Goal: Task Accomplishment & Management: Use online tool/utility

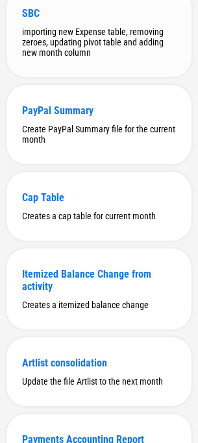
scroll to position [325, 0]
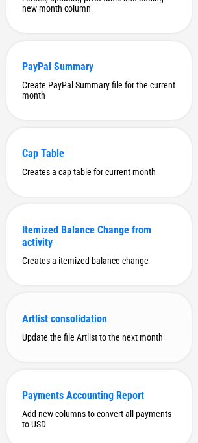
click at [84, 335] on div "Artlist consolidation Update the file Artlist to the next month" at bounding box center [98, 327] width 185 height 69
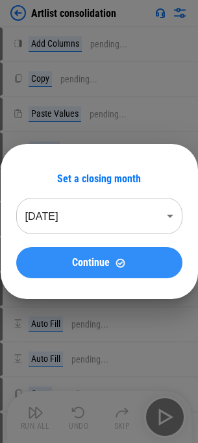
click at [100, 264] on span "Continue" at bounding box center [91, 263] width 38 height 10
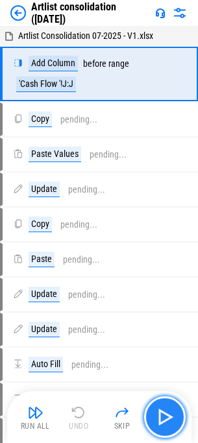
click at [158, 418] on img "button" at bounding box center [165, 417] width 21 height 21
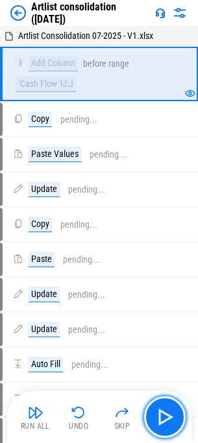
click at [158, 418] on img "button" at bounding box center [165, 417] width 21 height 21
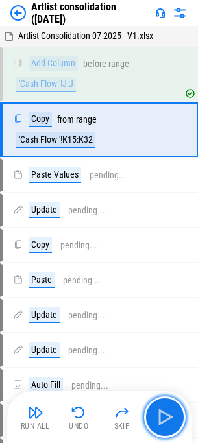
click at [158, 418] on img "button" at bounding box center [165, 417] width 21 height 21
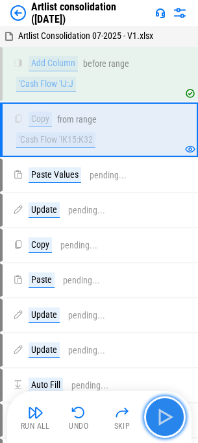
click at [158, 417] on img "button" at bounding box center [165, 417] width 21 height 21
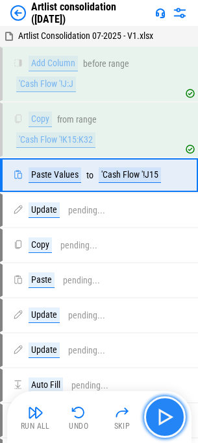
click at [158, 417] on img "button" at bounding box center [165, 417] width 21 height 21
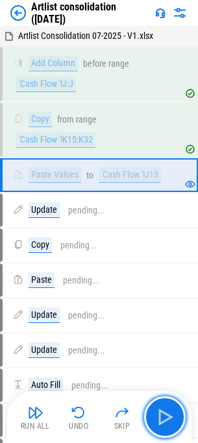
click at [159, 417] on img "button" at bounding box center [165, 417] width 21 height 21
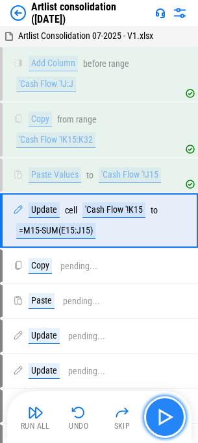
click at [159, 417] on img "button" at bounding box center [165, 417] width 21 height 21
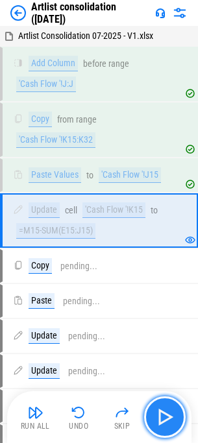
click at [159, 417] on img "button" at bounding box center [165, 417] width 21 height 21
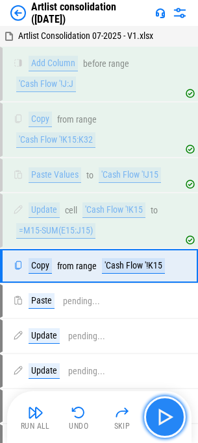
click at [159, 417] on img "button" at bounding box center [165, 417] width 21 height 21
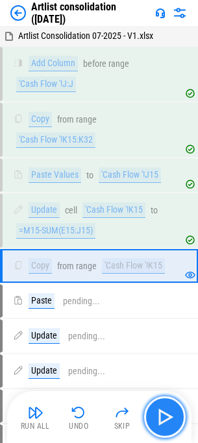
click at [159, 417] on img "button" at bounding box center [165, 417] width 21 height 21
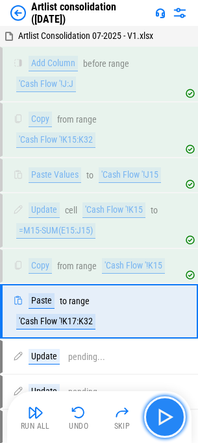
click at [159, 417] on img "button" at bounding box center [165, 417] width 21 height 21
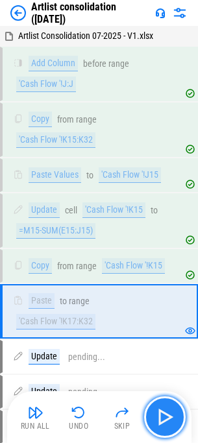
click at [158, 423] on img "button" at bounding box center [165, 417] width 21 height 21
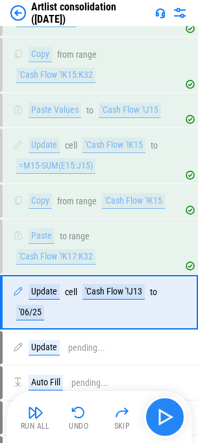
scroll to position [146, 0]
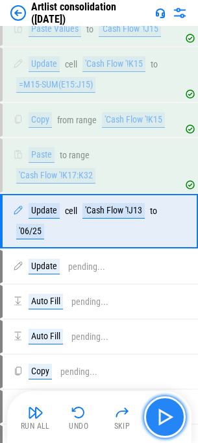
click at [159, 421] on img "button" at bounding box center [165, 417] width 21 height 21
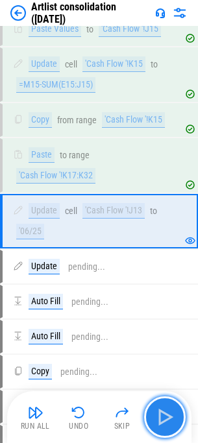
click at [159, 421] on img "button" at bounding box center [165, 417] width 21 height 21
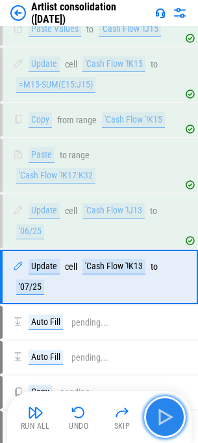
click at [159, 421] on img "button" at bounding box center [165, 417] width 21 height 21
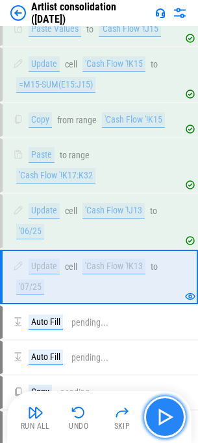
click at [159, 421] on img "button" at bounding box center [165, 417] width 21 height 21
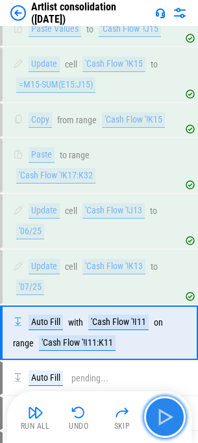
click at [159, 421] on img "button" at bounding box center [165, 417] width 21 height 21
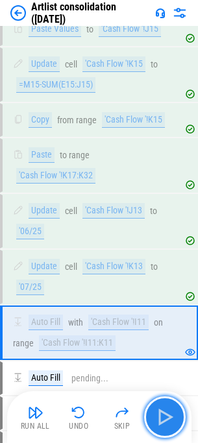
click at [159, 421] on img "button" at bounding box center [165, 417] width 21 height 21
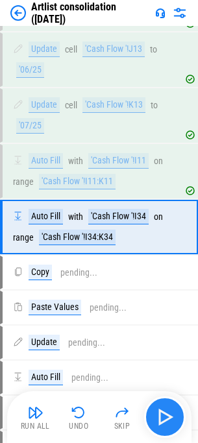
scroll to position [314, 0]
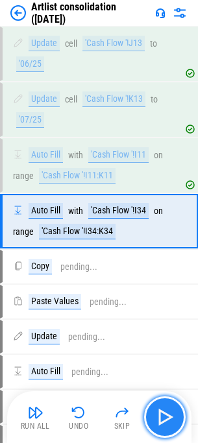
click at [159, 421] on img "button" at bounding box center [165, 417] width 21 height 21
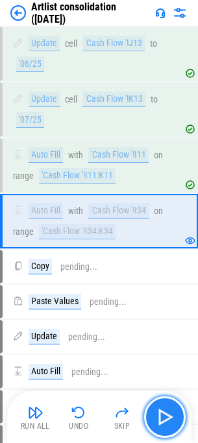
click at [159, 421] on img "button" at bounding box center [165, 417] width 21 height 21
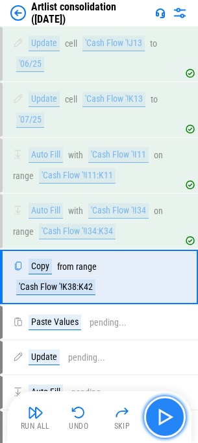
click at [159, 421] on img "button" at bounding box center [165, 417] width 21 height 21
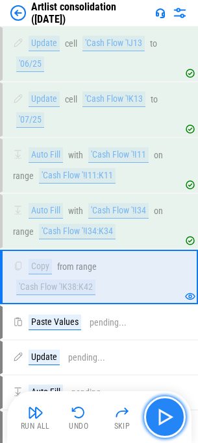
click at [159, 421] on img "button" at bounding box center [165, 417] width 21 height 21
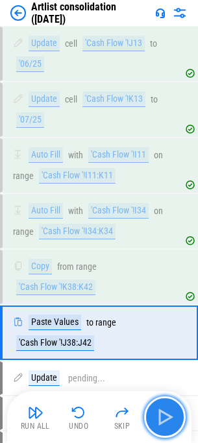
click at [159, 421] on img "button" at bounding box center [165, 417] width 21 height 21
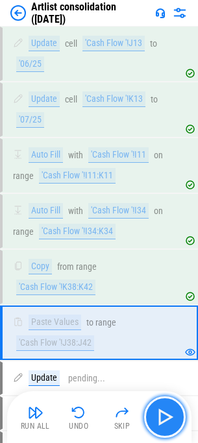
click at [159, 421] on img "button" at bounding box center [165, 417] width 21 height 21
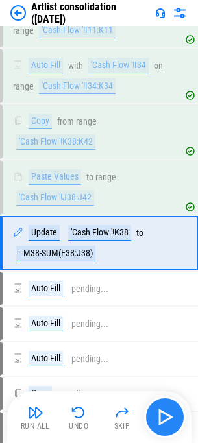
scroll to position [481, 0]
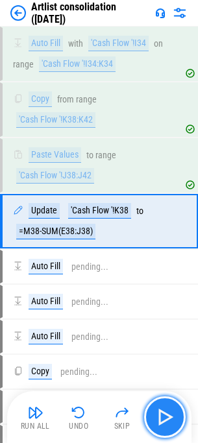
click at [159, 421] on img "button" at bounding box center [165, 417] width 21 height 21
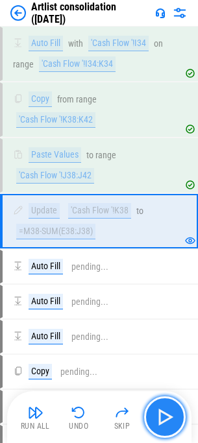
click at [159, 421] on img "button" at bounding box center [165, 417] width 21 height 21
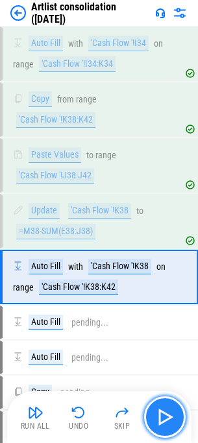
click at [159, 421] on img "button" at bounding box center [165, 417] width 21 height 21
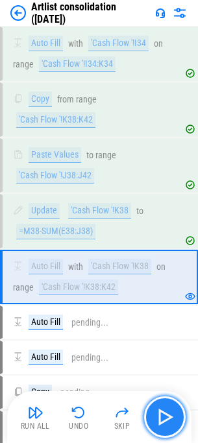
click at [159, 421] on img "button" at bounding box center [165, 417] width 21 height 21
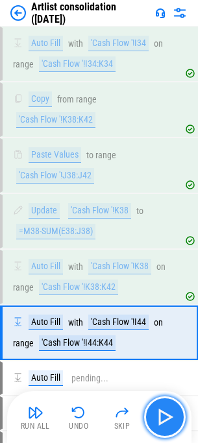
click at [159, 421] on img "button" at bounding box center [165, 417] width 21 height 21
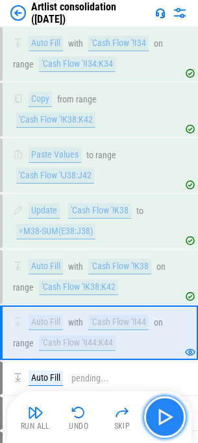
click at [159, 421] on img "button" at bounding box center [165, 417] width 21 height 21
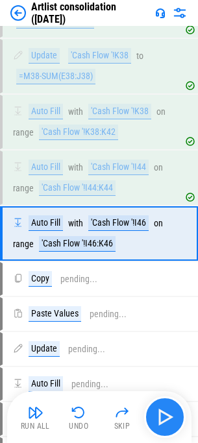
scroll to position [649, 0]
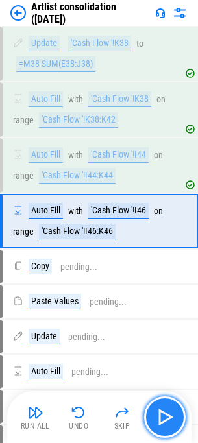
click at [159, 421] on img "button" at bounding box center [165, 417] width 21 height 21
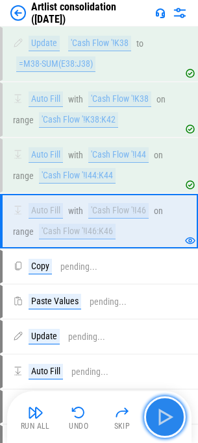
click at [159, 421] on img "button" at bounding box center [165, 417] width 21 height 21
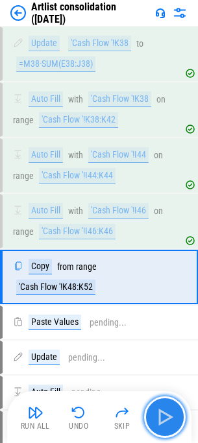
click at [159, 421] on img "button" at bounding box center [165, 417] width 21 height 21
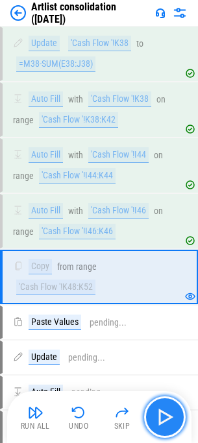
click at [159, 421] on img "button" at bounding box center [165, 417] width 21 height 21
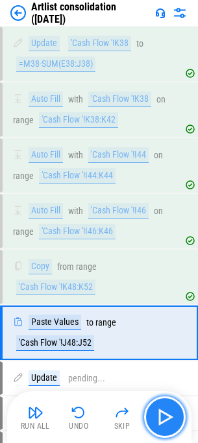
click at [159, 421] on img "button" at bounding box center [165, 417] width 21 height 21
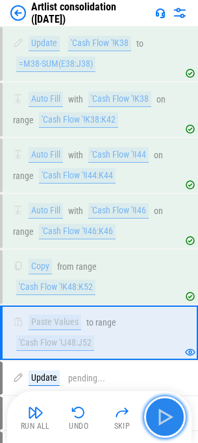
click at [159, 421] on img "button" at bounding box center [165, 417] width 21 height 21
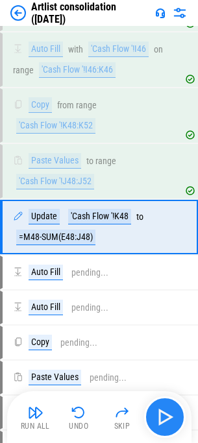
scroll to position [816, 0]
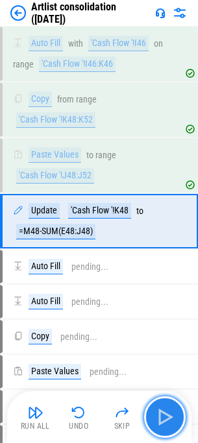
click at [159, 421] on img "button" at bounding box center [165, 417] width 21 height 21
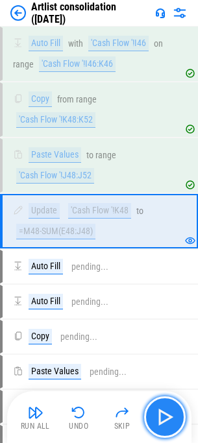
click at [159, 421] on img "button" at bounding box center [165, 417] width 21 height 21
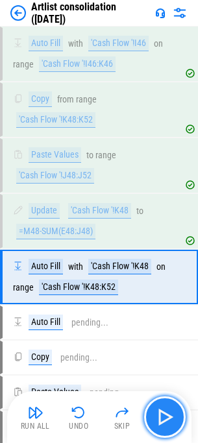
click at [159, 421] on img "button" at bounding box center [165, 417] width 21 height 21
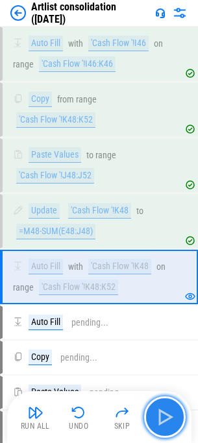
click at [159, 421] on img "button" at bounding box center [165, 417] width 21 height 21
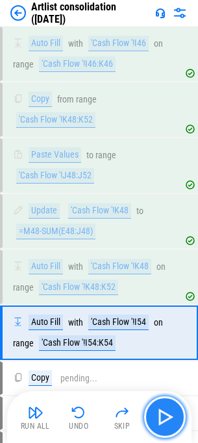
click at [159, 421] on img "button" at bounding box center [165, 417] width 21 height 21
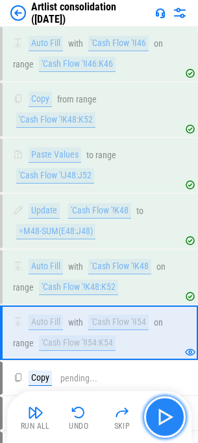
click at [159, 421] on img "button" at bounding box center [165, 417] width 21 height 21
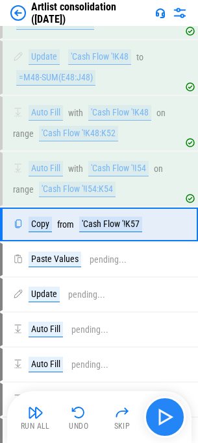
scroll to position [973, 0]
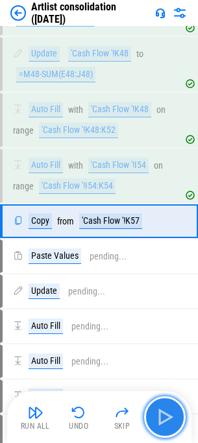
click at [159, 421] on img "button" at bounding box center [165, 417] width 21 height 21
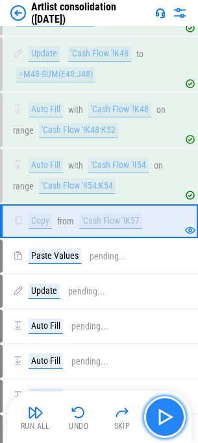
click at [159, 421] on img "button" at bounding box center [165, 417] width 21 height 21
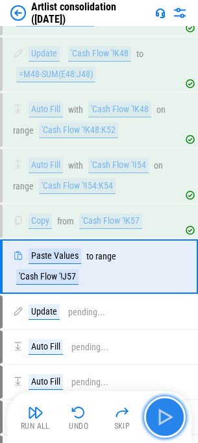
click at [159, 421] on img "button" at bounding box center [165, 417] width 21 height 21
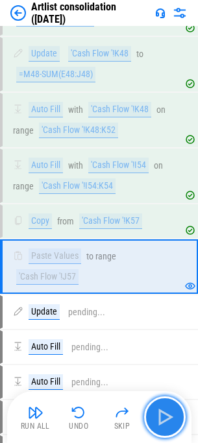
click at [159, 421] on img "button" at bounding box center [165, 417] width 21 height 21
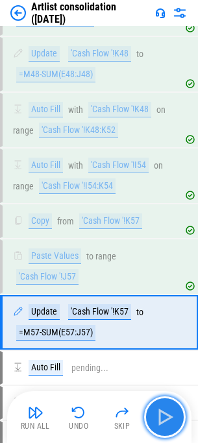
click at [159, 421] on img "button" at bounding box center [165, 417] width 21 height 21
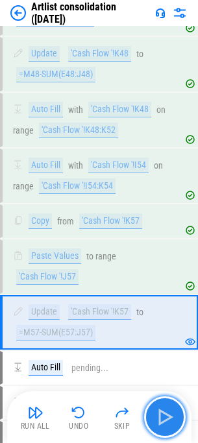
click at [159, 421] on img "button" at bounding box center [165, 417] width 21 height 21
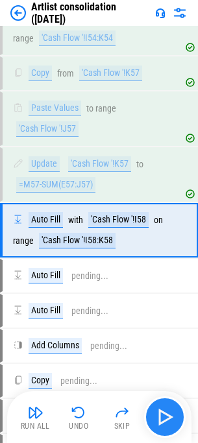
scroll to position [1130, 0]
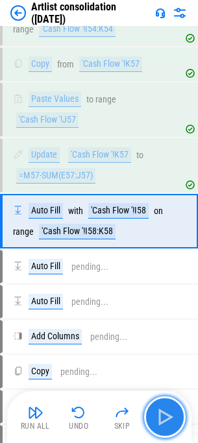
click at [159, 421] on img "button" at bounding box center [165, 417] width 21 height 21
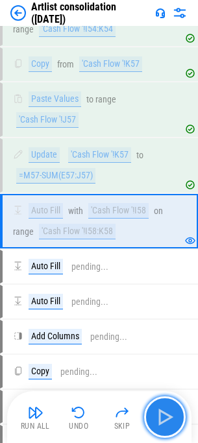
click at [159, 421] on img "button" at bounding box center [165, 417] width 21 height 21
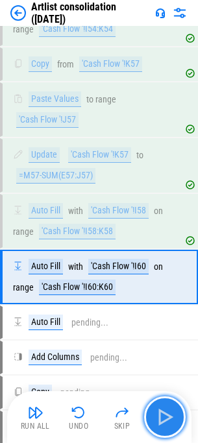
click at [159, 421] on img "button" at bounding box center [165, 417] width 21 height 21
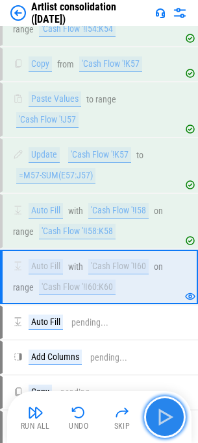
click at [159, 421] on img "button" at bounding box center [165, 417] width 21 height 21
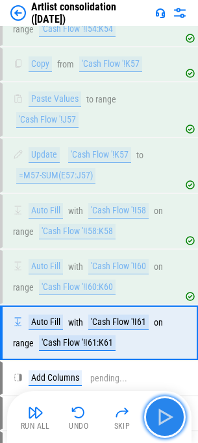
click at [159, 421] on img "button" at bounding box center [165, 417] width 21 height 21
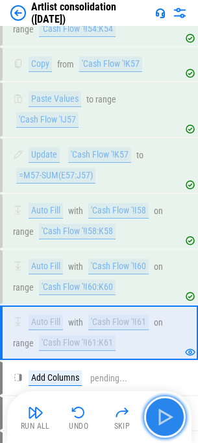
click at [159, 421] on img "button" at bounding box center [165, 417] width 21 height 21
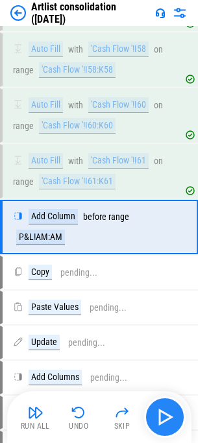
scroll to position [1298, 0]
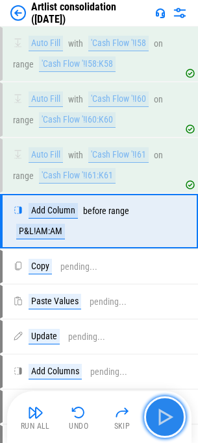
click at [159, 421] on img "button" at bounding box center [165, 417] width 21 height 21
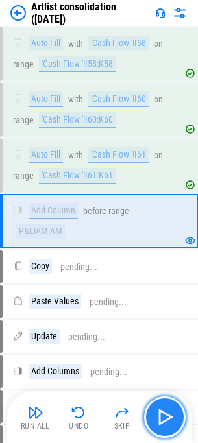
click at [159, 421] on img "button" at bounding box center [165, 417] width 21 height 21
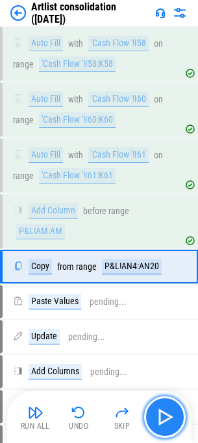
click at [159, 421] on img "button" at bounding box center [165, 417] width 21 height 21
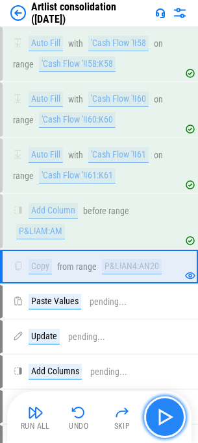
click at [159, 421] on img "button" at bounding box center [165, 417] width 21 height 21
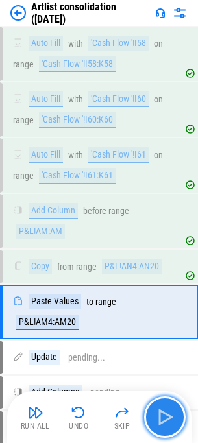
click at [159, 421] on img "button" at bounding box center [165, 417] width 21 height 21
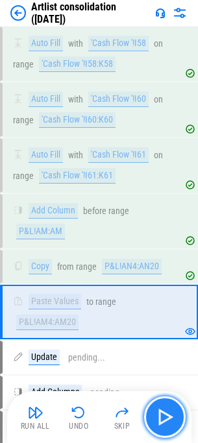
click at [159, 421] on img "button" at bounding box center [165, 417] width 21 height 21
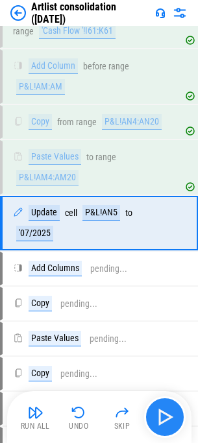
scroll to position [1444, 0]
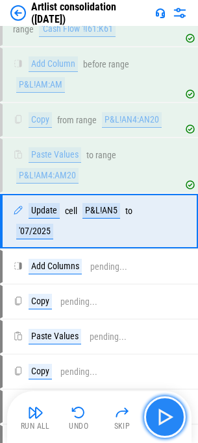
click at [159, 421] on img "button" at bounding box center [165, 417] width 21 height 21
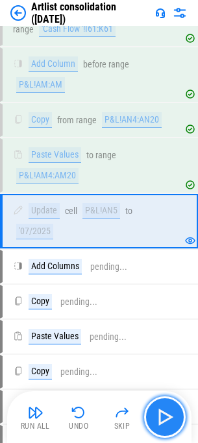
click at [159, 421] on img "button" at bounding box center [165, 417] width 21 height 21
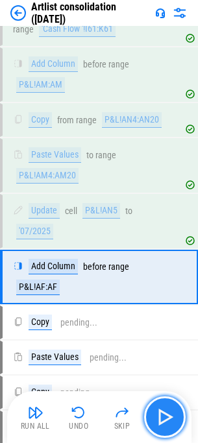
click at [159, 421] on img "button" at bounding box center [165, 417] width 21 height 21
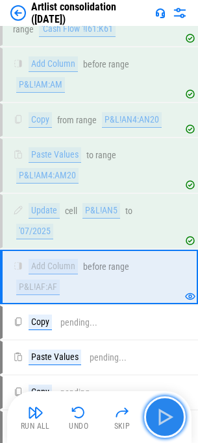
click at [159, 421] on img "button" at bounding box center [165, 417] width 21 height 21
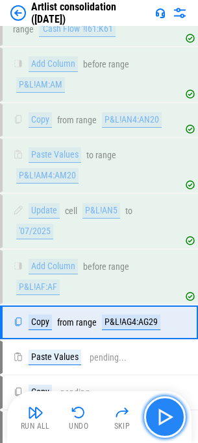
click at [159, 421] on img "button" at bounding box center [165, 417] width 21 height 21
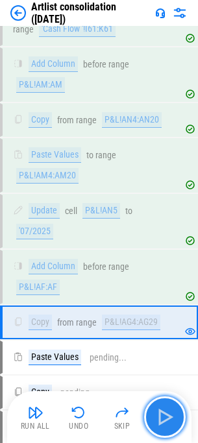
click at [159, 421] on img "button" at bounding box center [165, 417] width 21 height 21
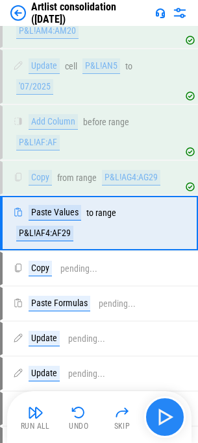
scroll to position [1591, 0]
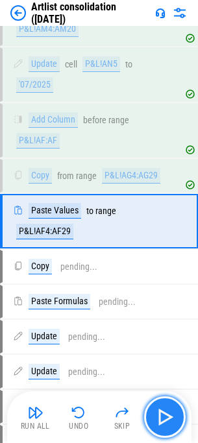
click at [159, 421] on img "button" at bounding box center [165, 417] width 21 height 21
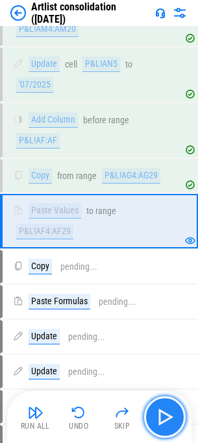
click at [159, 421] on img "button" at bounding box center [165, 417] width 21 height 21
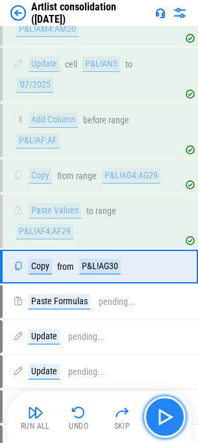
click at [159, 421] on img "button" at bounding box center [165, 417] width 21 height 21
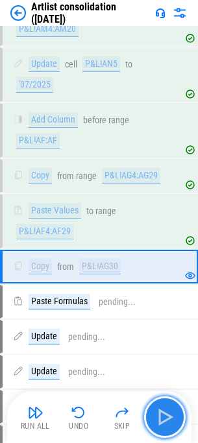
click at [159, 421] on img "button" at bounding box center [165, 417] width 21 height 21
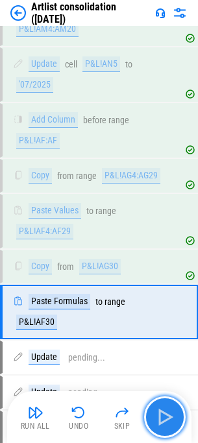
click at [159, 421] on img "button" at bounding box center [165, 417] width 21 height 21
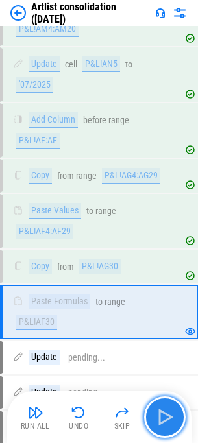
click at [159, 421] on img "button" at bounding box center [165, 417] width 21 height 21
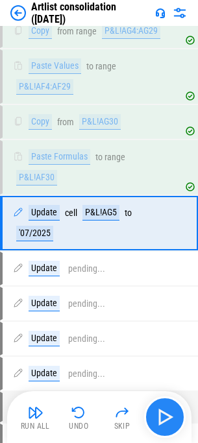
scroll to position [1738, 0]
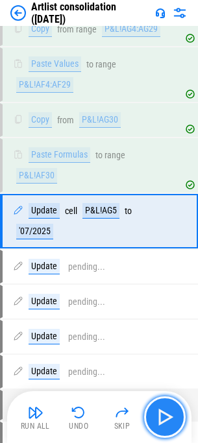
click at [159, 421] on img "button" at bounding box center [165, 417] width 21 height 21
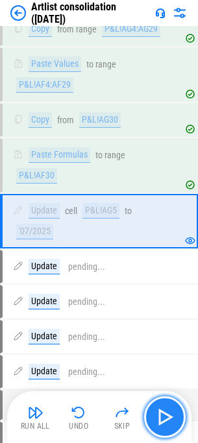
click at [159, 421] on img "button" at bounding box center [165, 417] width 21 height 21
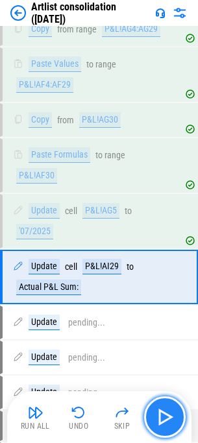
click at [159, 421] on img "button" at bounding box center [165, 417] width 21 height 21
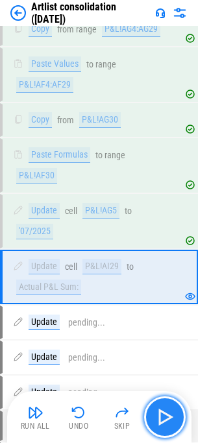
click at [159, 421] on img "button" at bounding box center [165, 417] width 21 height 21
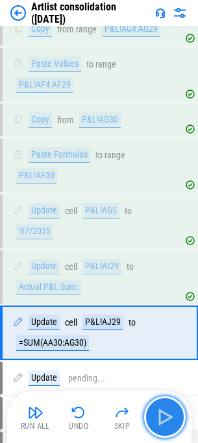
click at [159, 421] on img "button" at bounding box center [165, 417] width 21 height 21
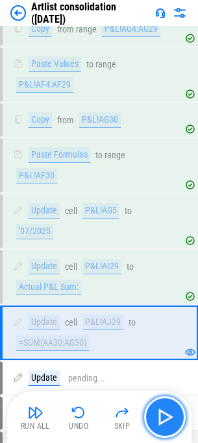
click at [159, 421] on img "button" at bounding box center [165, 417] width 21 height 21
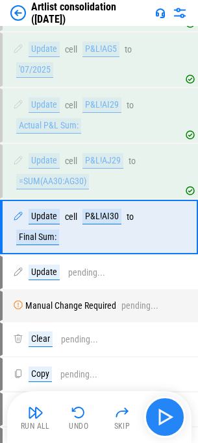
scroll to position [1905, 0]
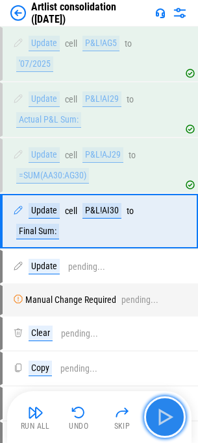
click at [159, 421] on img "button" at bounding box center [165, 417] width 21 height 21
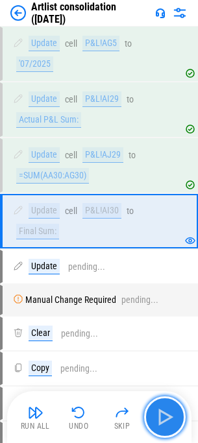
click at [159, 421] on img "button" at bounding box center [165, 417] width 21 height 21
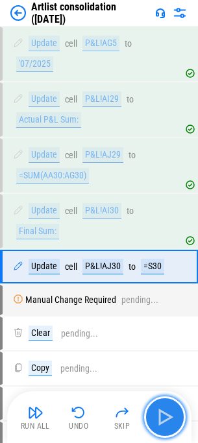
click at [159, 421] on img "button" at bounding box center [165, 417] width 21 height 21
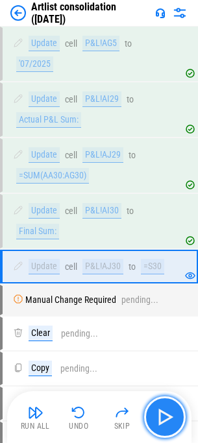
click at [159, 421] on img "button" at bounding box center [165, 417] width 21 height 21
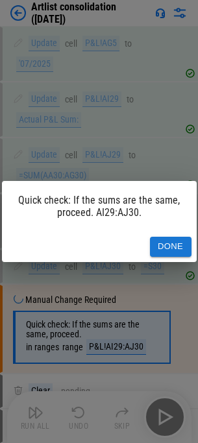
click at [166, 249] on button "Done" at bounding box center [171, 247] width 42 height 20
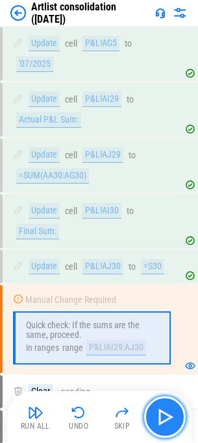
click at [160, 415] on img "button" at bounding box center [165, 417] width 21 height 21
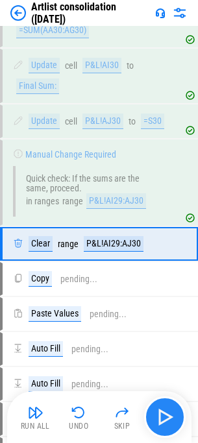
scroll to position [2074, 0]
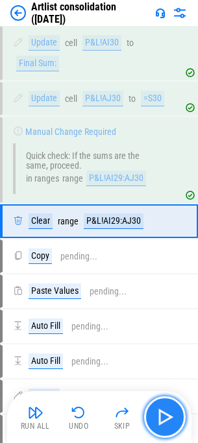
click at [162, 415] on img "button" at bounding box center [165, 417] width 21 height 21
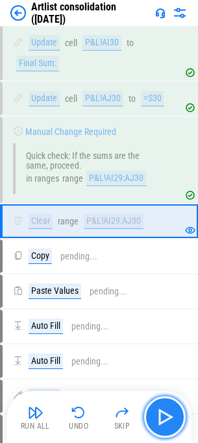
click at [162, 415] on img "button" at bounding box center [165, 417] width 21 height 21
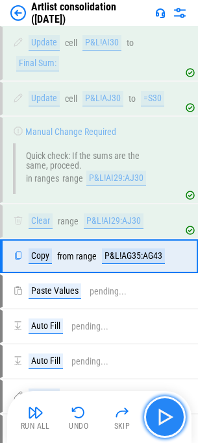
click at [162, 415] on img "button" at bounding box center [165, 417] width 21 height 21
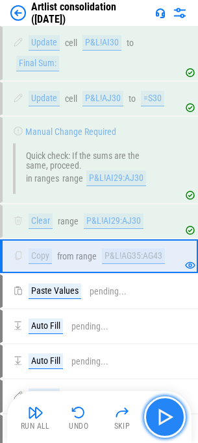
click at [162, 415] on img "button" at bounding box center [165, 417] width 21 height 21
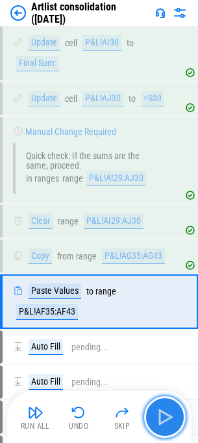
click at [162, 415] on img "button" at bounding box center [165, 417] width 21 height 21
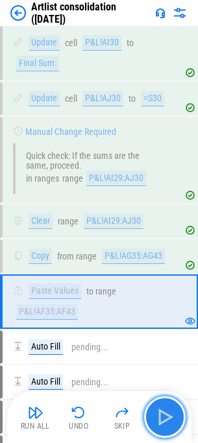
click at [162, 415] on img "button" at bounding box center [165, 417] width 21 height 21
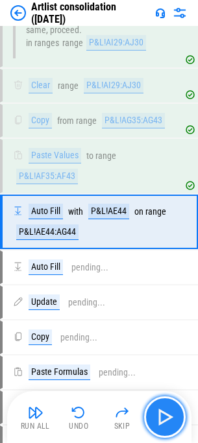
click at [162, 415] on img "button" at bounding box center [165, 417] width 21 height 21
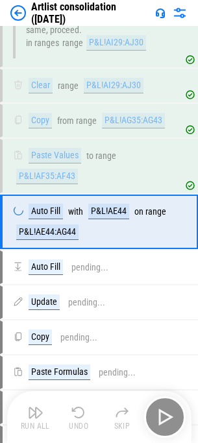
scroll to position [2210, 0]
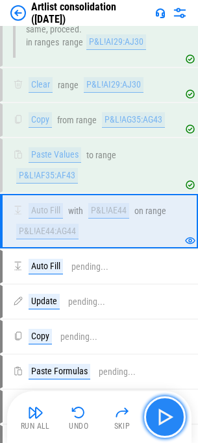
click at [162, 415] on img "button" at bounding box center [165, 417] width 21 height 21
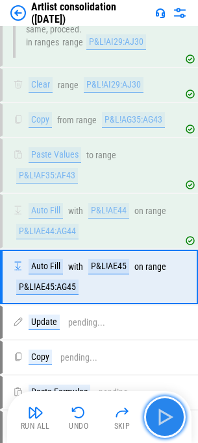
click at [162, 415] on img "button" at bounding box center [165, 417] width 21 height 21
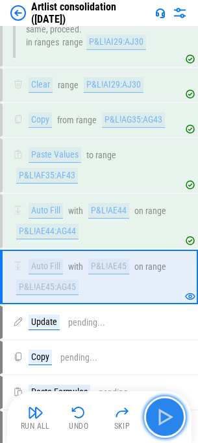
click at [162, 415] on img "button" at bounding box center [165, 417] width 21 height 21
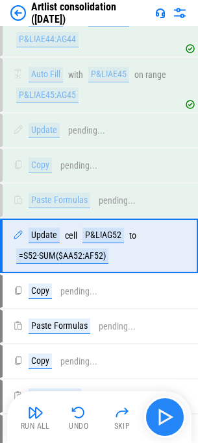
scroll to position [2427, 0]
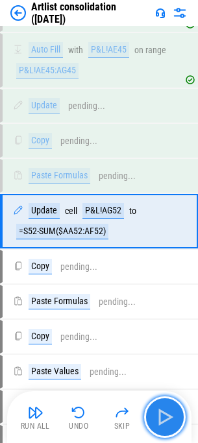
click at [162, 415] on img "button" at bounding box center [165, 417] width 21 height 21
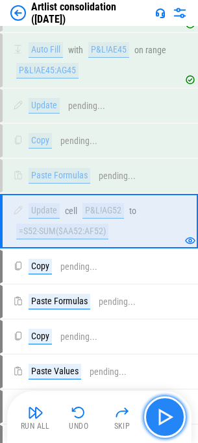
click at [162, 415] on img "button" at bounding box center [165, 417] width 21 height 21
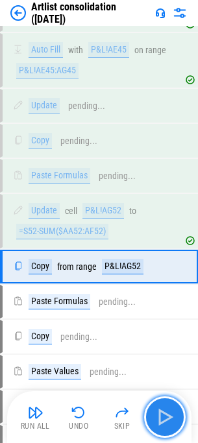
click at [162, 415] on img "button" at bounding box center [165, 417] width 21 height 21
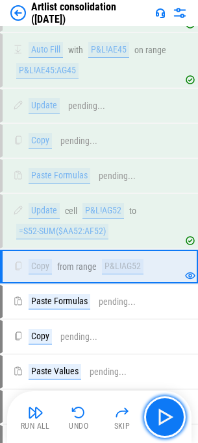
click at [161, 414] on img "button" at bounding box center [165, 417] width 21 height 21
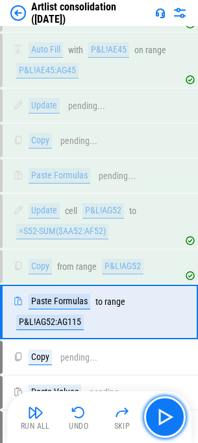
click at [161, 414] on img "button" at bounding box center [165, 417] width 21 height 21
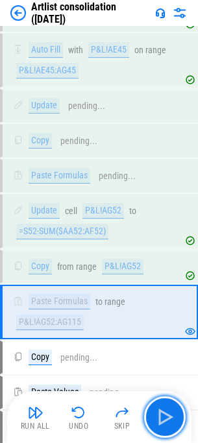
click at [161, 414] on img "button" at bounding box center [165, 417] width 21 height 21
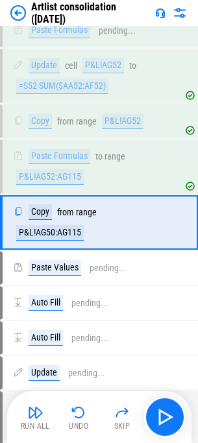
scroll to position [2573, 0]
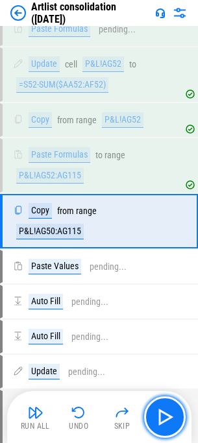
click at [161, 414] on img "button" at bounding box center [165, 417] width 21 height 21
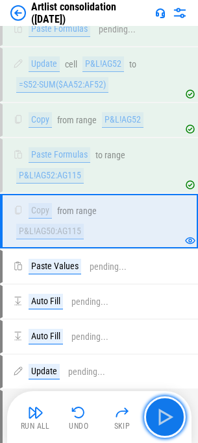
click at [161, 414] on img "button" at bounding box center [165, 417] width 21 height 21
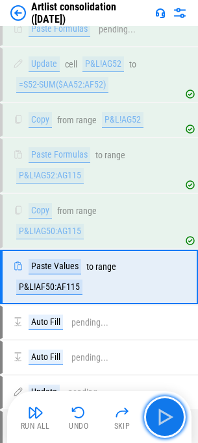
click at [161, 414] on img "button" at bounding box center [165, 417] width 21 height 21
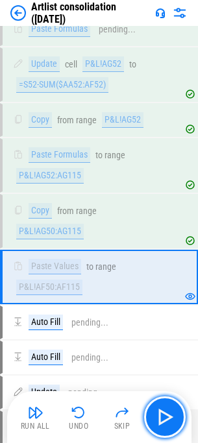
click at [161, 414] on img "button" at bounding box center [165, 417] width 21 height 21
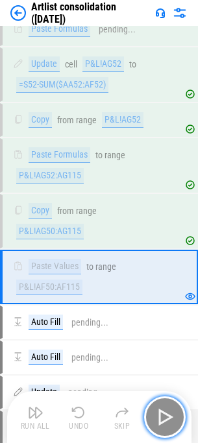
click at [161, 414] on img "button" at bounding box center [165, 417] width 21 height 21
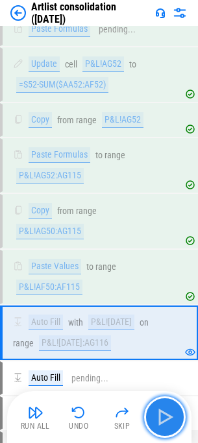
click at [153, 415] on button "button" at bounding box center [165, 418] width 42 height 42
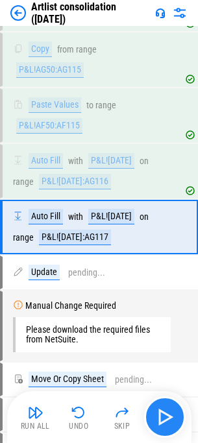
scroll to position [2741, 0]
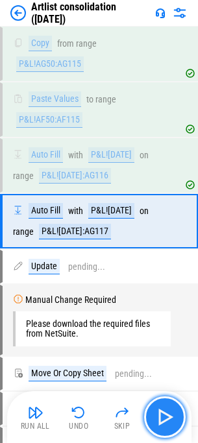
click at [154, 415] on button "button" at bounding box center [165, 418] width 42 height 42
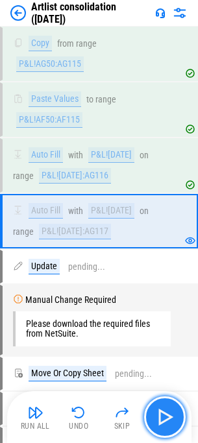
click at [154, 415] on button "button" at bounding box center [165, 418] width 42 height 42
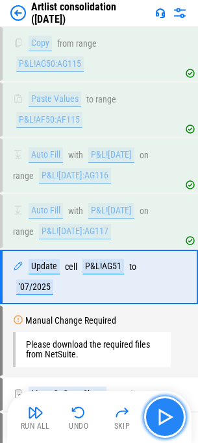
click at [154, 415] on button "button" at bounding box center [165, 418] width 42 height 42
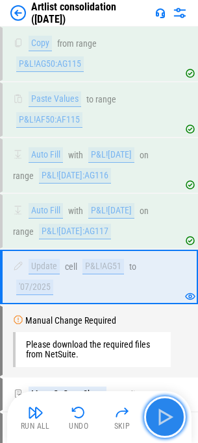
click at [154, 415] on button "button" at bounding box center [165, 418] width 42 height 42
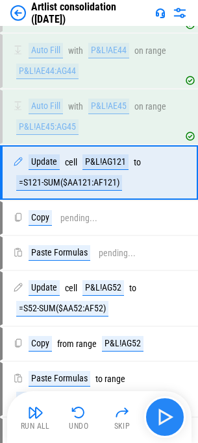
scroll to position [2322, 0]
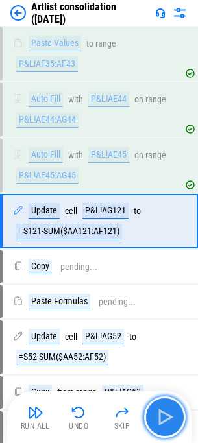
click at [154, 415] on button "button" at bounding box center [165, 418] width 42 height 42
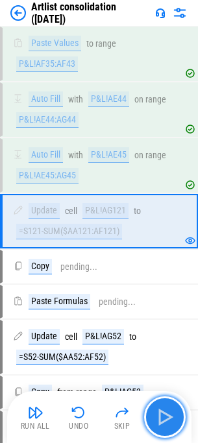
click at [154, 415] on button "button" at bounding box center [165, 418] width 42 height 42
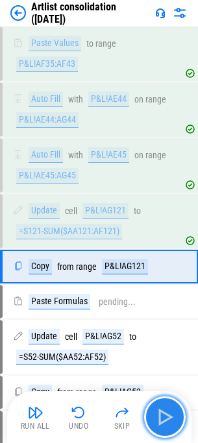
click at [154, 415] on button "button" at bounding box center [165, 418] width 42 height 42
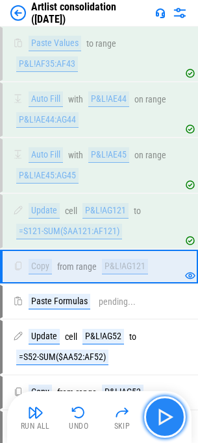
click at [154, 415] on button "button" at bounding box center [165, 418] width 42 height 42
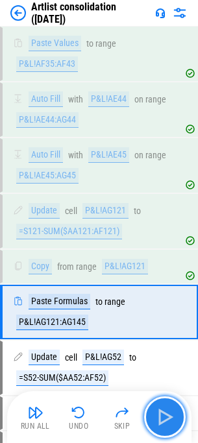
click at [154, 415] on button "button" at bounding box center [165, 418] width 42 height 42
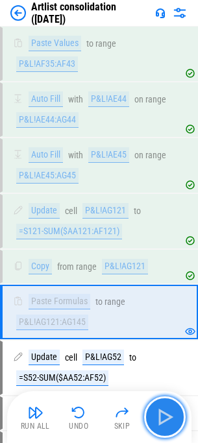
click at [154, 415] on button "button" at bounding box center [165, 418] width 42 height 42
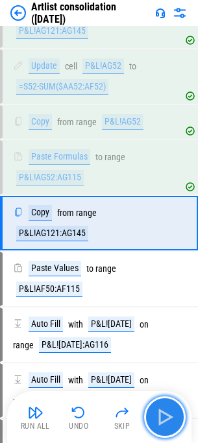
scroll to position [2615, 0]
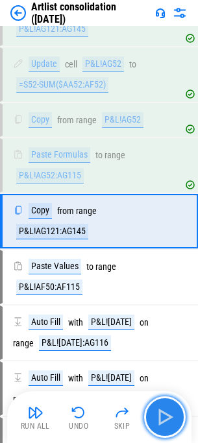
click at [154, 415] on button "button" at bounding box center [165, 418] width 42 height 42
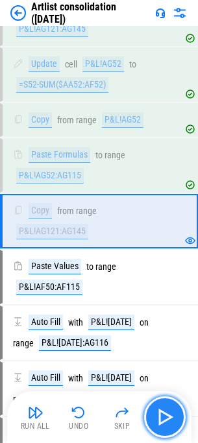
click at [154, 415] on button "button" at bounding box center [165, 418] width 42 height 42
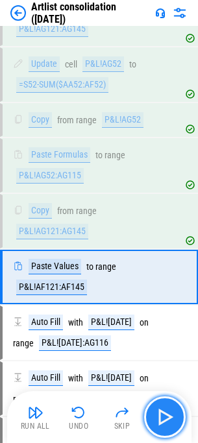
click at [154, 415] on button "button" at bounding box center [165, 418] width 42 height 42
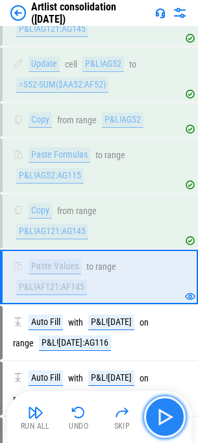
click at [154, 415] on button "button" at bounding box center [165, 418] width 42 height 42
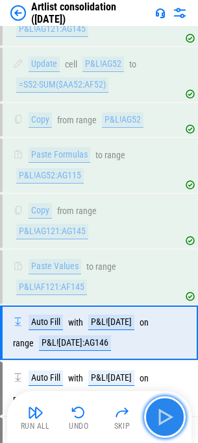
click at [154, 415] on button "button" at bounding box center [165, 418] width 42 height 42
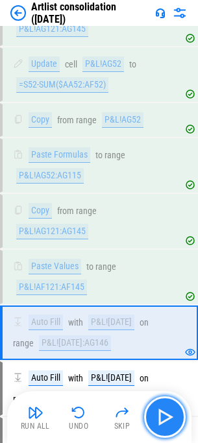
click at [154, 415] on button "button" at bounding box center [165, 418] width 42 height 42
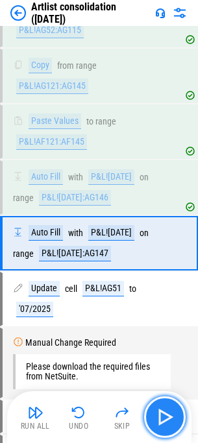
click at [154, 415] on button "button" at bounding box center [165, 418] width 42 height 42
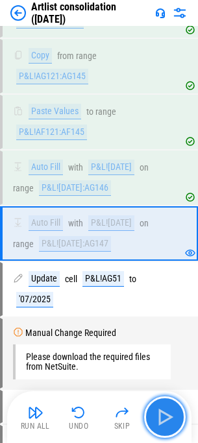
click at [154, 415] on button "button" at bounding box center [165, 418] width 42 height 42
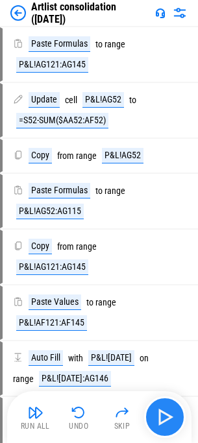
scroll to position [2322, 0]
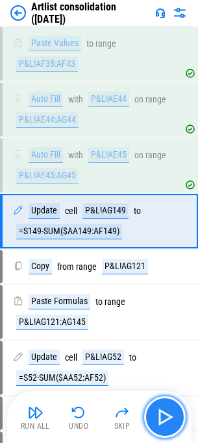
click at [154, 415] on button "button" at bounding box center [165, 418] width 42 height 42
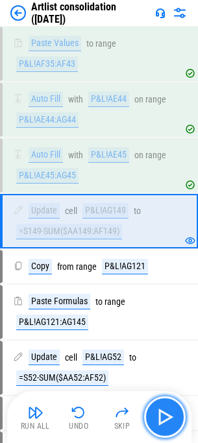
click at [154, 415] on button "button" at bounding box center [165, 418] width 42 height 42
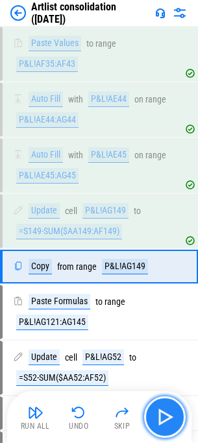
click at [154, 415] on button "button" at bounding box center [165, 418] width 42 height 42
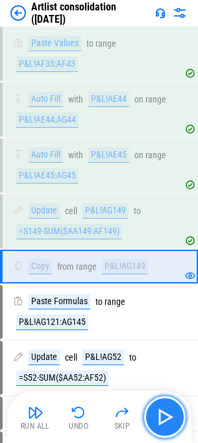
click at [154, 415] on button "button" at bounding box center [165, 418] width 42 height 42
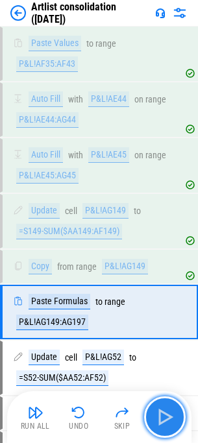
click at [154, 415] on button "button" at bounding box center [165, 418] width 42 height 42
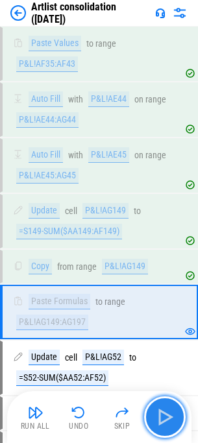
click at [154, 415] on button "button" at bounding box center [165, 418] width 42 height 42
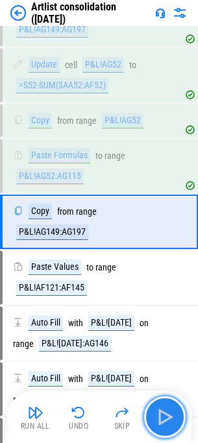
scroll to position [2615, 0]
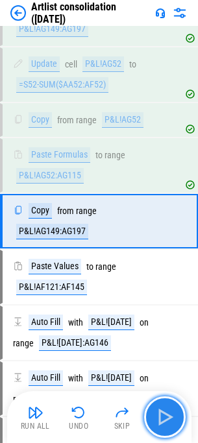
click at [154, 415] on button "button" at bounding box center [165, 418] width 42 height 42
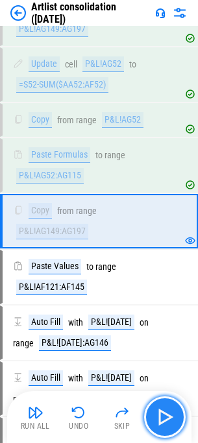
click at [154, 415] on button "button" at bounding box center [165, 418] width 42 height 42
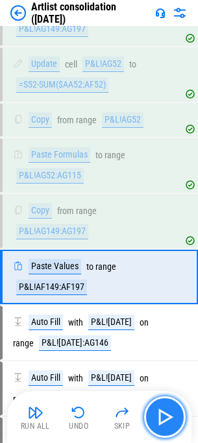
click at [154, 415] on button "button" at bounding box center [165, 418] width 42 height 42
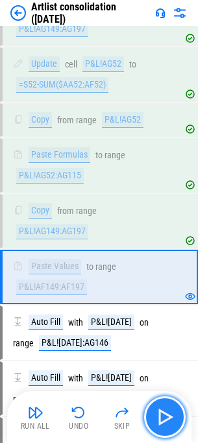
click at [154, 415] on button "button" at bounding box center [165, 418] width 42 height 42
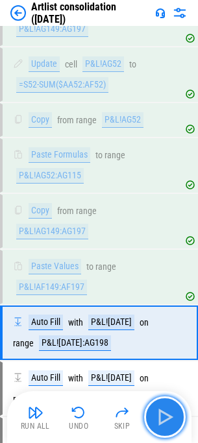
click at [154, 415] on button "button" at bounding box center [165, 418] width 42 height 42
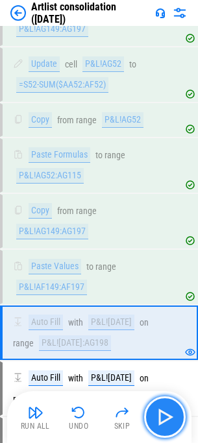
click at [154, 415] on button "button" at bounding box center [165, 418] width 42 height 42
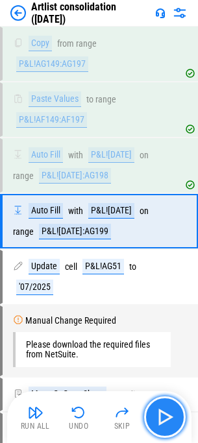
click at [154, 415] on button "button" at bounding box center [165, 418] width 42 height 42
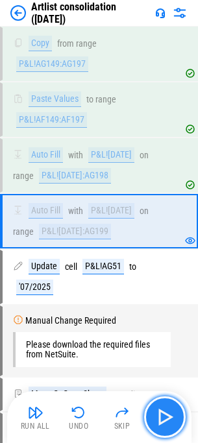
click at [154, 415] on button "button" at bounding box center [165, 418] width 42 height 42
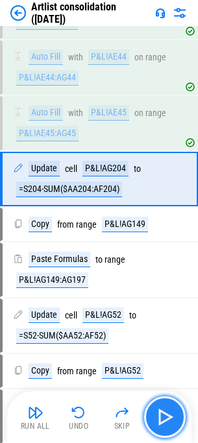
click at [154, 415] on button "button" at bounding box center [165, 418] width 42 height 42
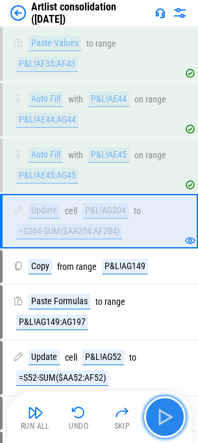
click at [154, 415] on button "button" at bounding box center [165, 418] width 42 height 42
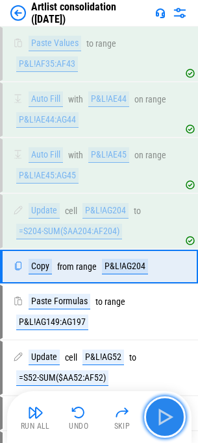
click at [154, 415] on button "button" at bounding box center [165, 418] width 42 height 42
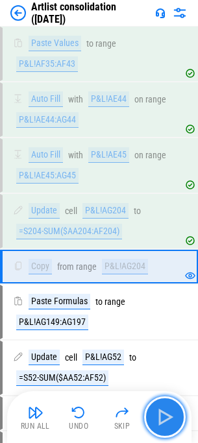
click at [154, 415] on button "button" at bounding box center [165, 418] width 42 height 42
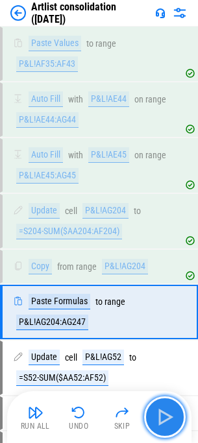
click at [154, 415] on button "button" at bounding box center [165, 418] width 42 height 42
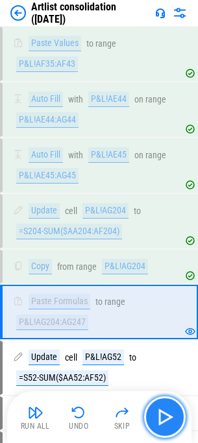
click at [154, 415] on button "button" at bounding box center [165, 418] width 42 height 42
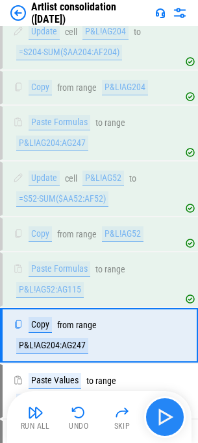
scroll to position [2615, 0]
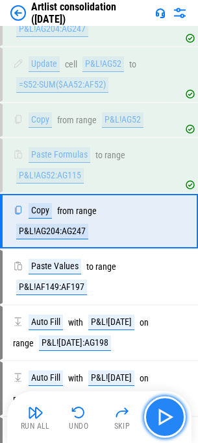
click at [154, 415] on button "button" at bounding box center [165, 418] width 42 height 42
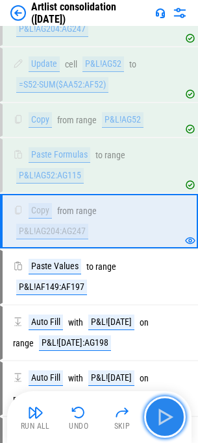
click at [154, 415] on button "button" at bounding box center [165, 418] width 42 height 42
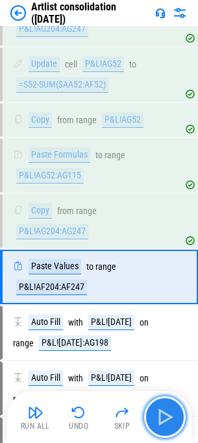
click at [154, 415] on button "button" at bounding box center [165, 418] width 42 height 42
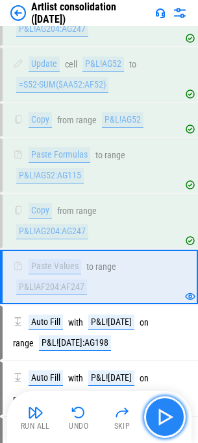
click at [154, 415] on button "button" at bounding box center [165, 418] width 42 height 42
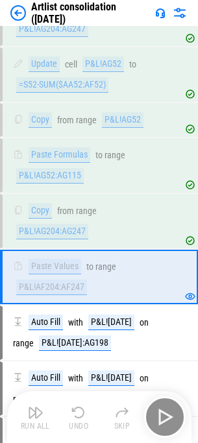
click at [154, 415] on div "Run All Undo Skip" at bounding box center [100, 418] width 171 height 42
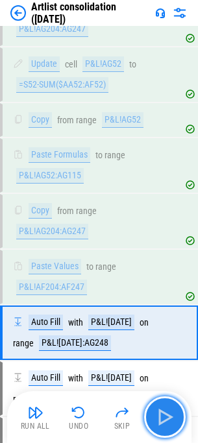
click at [154, 415] on button "button" at bounding box center [165, 418] width 42 height 42
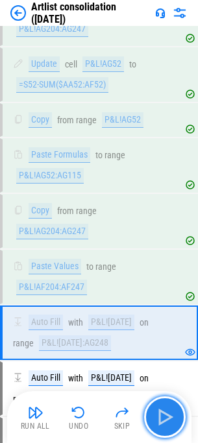
click at [154, 415] on button "button" at bounding box center [165, 418] width 42 height 42
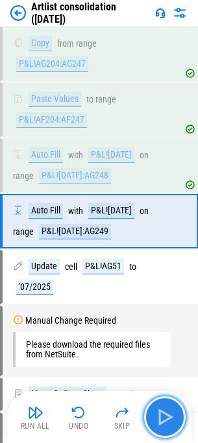
click at [154, 415] on button "button" at bounding box center [165, 418] width 42 height 42
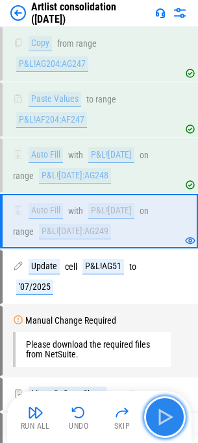
click at [154, 415] on button "button" at bounding box center [165, 418] width 42 height 42
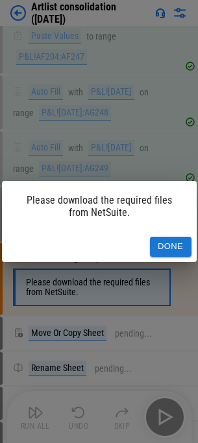
scroll to position [2903, 0]
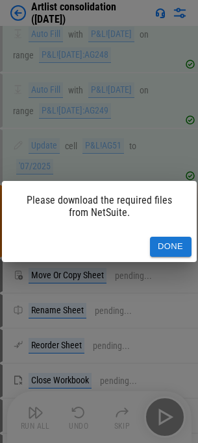
click at [154, 415] on div "Please download the required files from NetSuite. Done" at bounding box center [99, 221] width 198 height 443
click at [153, 249] on button "Done" at bounding box center [171, 247] width 42 height 20
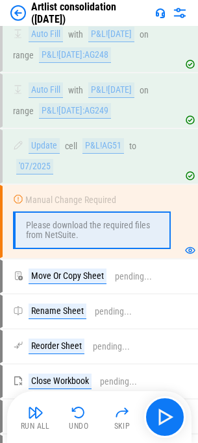
drag, startPoint x: 66, startPoint y: 213, endPoint x: 60, endPoint y: 224, distance: 12.5
click at [66, 214] on div "Please download the required files from NetSuite." at bounding box center [92, 231] width 158 height 38
click at [60, 224] on div "Please download the required files from NetSuite." at bounding box center [91, 230] width 130 height 19
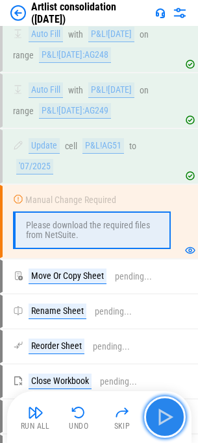
click at [168, 420] on img "button" at bounding box center [165, 417] width 21 height 21
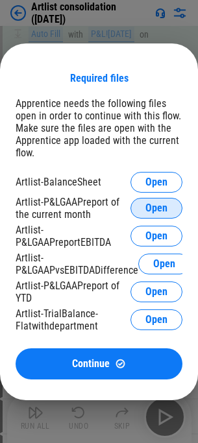
click at [158, 203] on span "Open" at bounding box center [156, 208] width 22 height 10
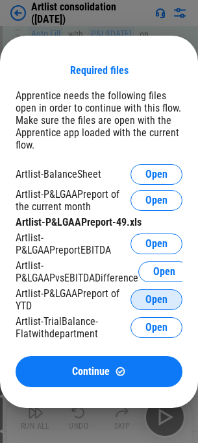
click at [155, 295] on span "Open" at bounding box center [156, 300] width 22 height 10
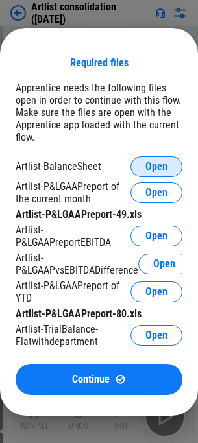
click at [157, 162] on span "Open" at bounding box center [156, 167] width 22 height 10
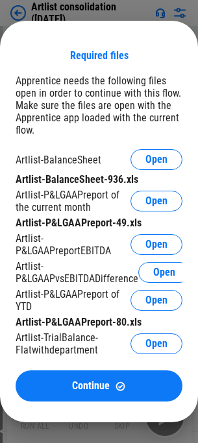
click at [145, 248] on span "Open" at bounding box center [156, 245] width 22 height 10
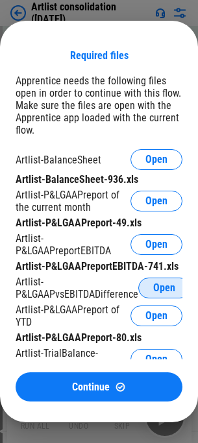
click at [159, 293] on span "Open" at bounding box center [164, 288] width 22 height 10
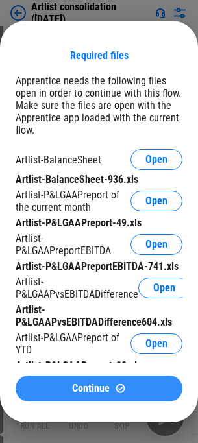
scroll to position [3423, 0]
click at [84, 389] on span "Continue" at bounding box center [91, 389] width 38 height 10
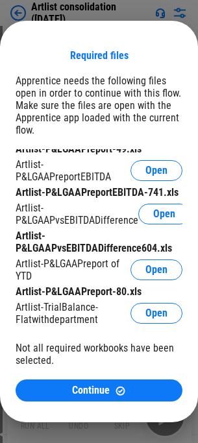
scroll to position [3812, 0]
click at [147, 204] on button "Open" at bounding box center [164, 214] width 52 height 21
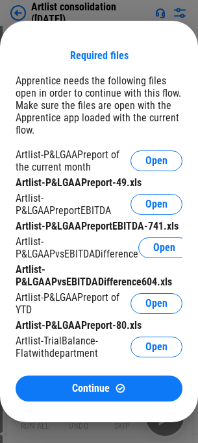
scroll to position [60, 0]
click at [158, 243] on span "Open" at bounding box center [164, 248] width 22 height 10
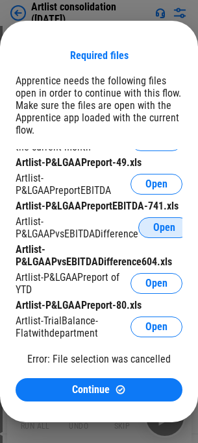
click at [155, 233] on span "Open" at bounding box center [164, 228] width 22 height 10
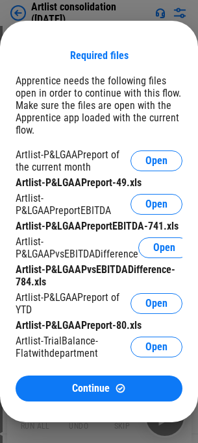
scroll to position [4072, 0]
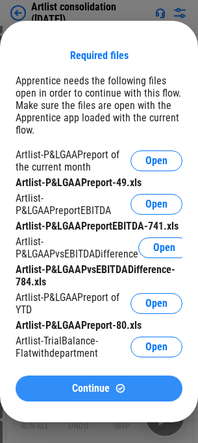
click at [90, 386] on span "Continue" at bounding box center [91, 389] width 38 height 10
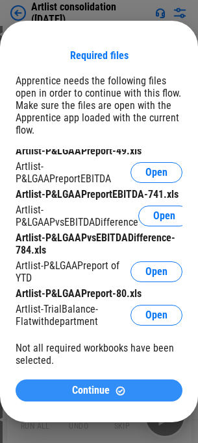
click at [92, 388] on span "Continue" at bounding box center [91, 391] width 38 height 10
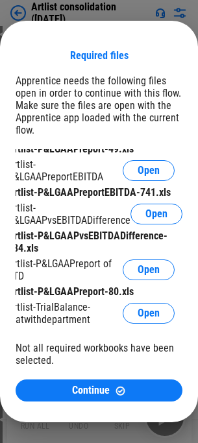
scroll to position [0, 17]
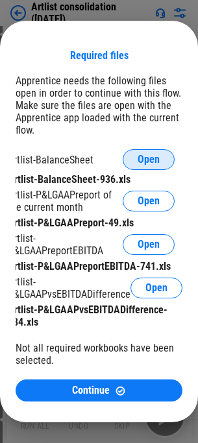
click at [138, 162] on span "Open" at bounding box center [149, 160] width 22 height 10
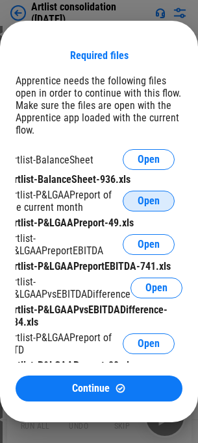
click at [138, 201] on span "Open" at bounding box center [149, 201] width 22 height 10
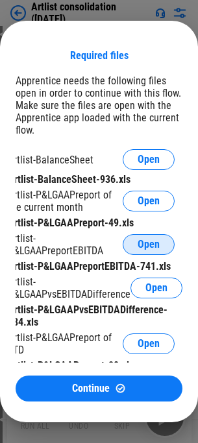
click at [138, 241] on span "Open" at bounding box center [149, 245] width 22 height 10
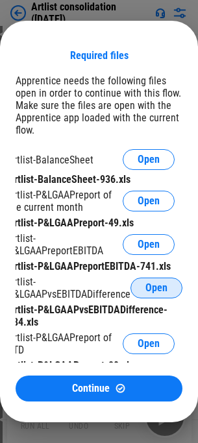
click at [145, 293] on span "Open" at bounding box center [156, 288] width 22 height 10
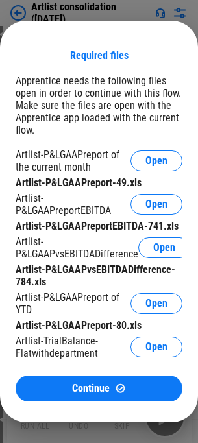
scroll to position [72, 0]
click at [145, 299] on span "Open" at bounding box center [156, 304] width 22 height 10
click at [145, 342] on span "Open" at bounding box center [156, 347] width 22 height 10
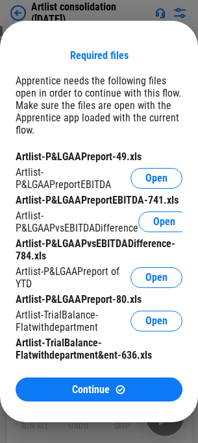
scroll to position [98, 0]
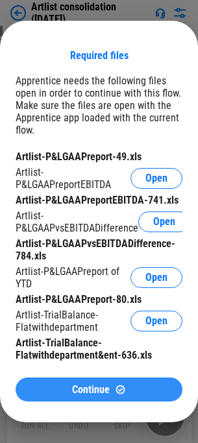
click at [98, 391] on span "Continue" at bounding box center [91, 390] width 38 height 10
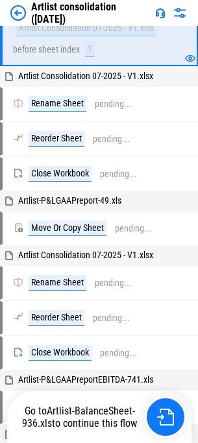
scroll to position [3003, 0]
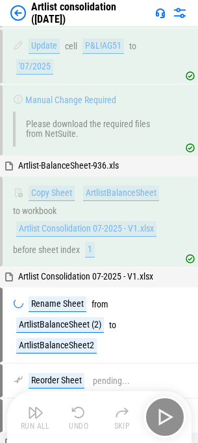
click at [165, 424] on div "Run All Undo Skip" at bounding box center [100, 418] width 171 height 42
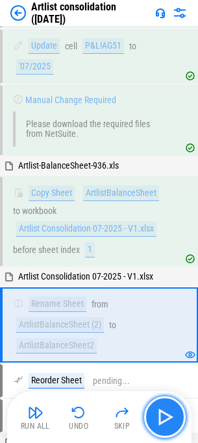
click at [164, 419] on img "button" at bounding box center [165, 417] width 21 height 21
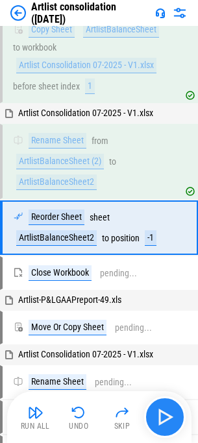
scroll to position [3173, 0]
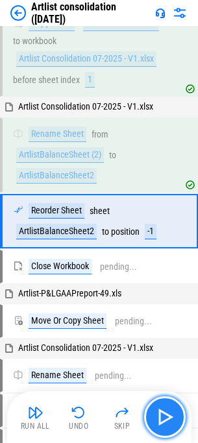
click at [164, 419] on img "button" at bounding box center [165, 417] width 21 height 21
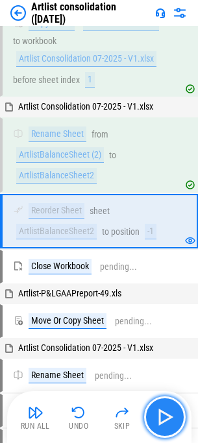
click at [164, 419] on img "button" at bounding box center [165, 417] width 21 height 21
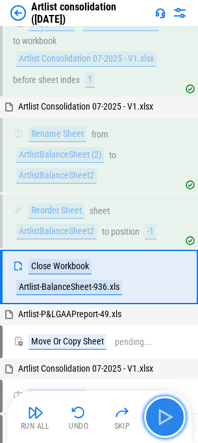
click at [164, 419] on img "button" at bounding box center [165, 417] width 21 height 21
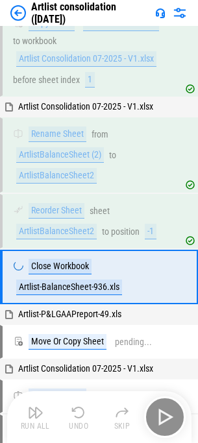
click at [164, 419] on div "Run All Undo Skip" at bounding box center [100, 418] width 171 height 42
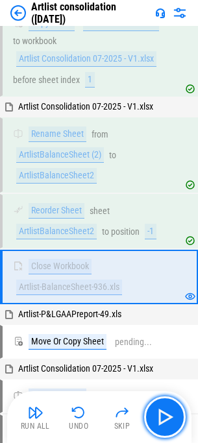
click at [164, 419] on img "button" at bounding box center [165, 417] width 21 height 21
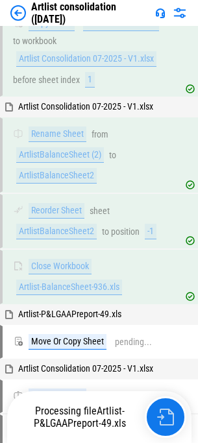
click at [164, 419] on img "button" at bounding box center [165, 417] width 17 height 17
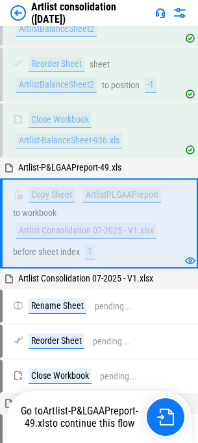
scroll to position [3322, 0]
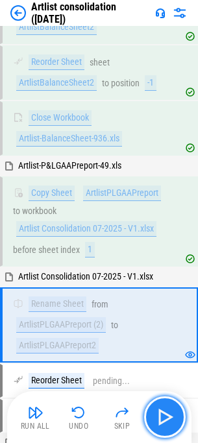
click at [160, 417] on img "button" at bounding box center [165, 417] width 21 height 21
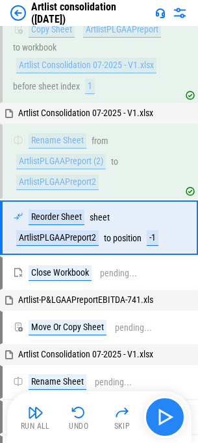
scroll to position [3492, 0]
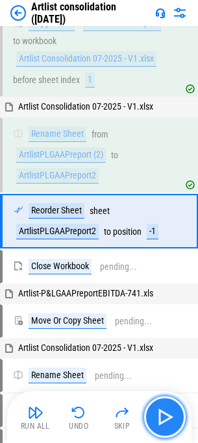
click at [161, 417] on img "button" at bounding box center [165, 417] width 21 height 21
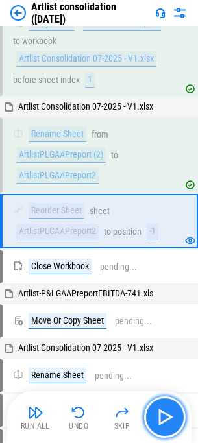
click at [161, 417] on img "button" at bounding box center [165, 417] width 21 height 21
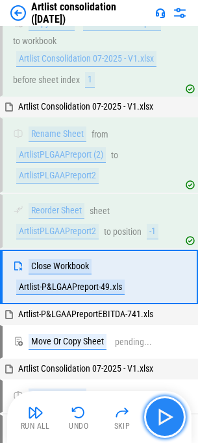
click at [162, 415] on img "button" at bounding box center [165, 417] width 21 height 21
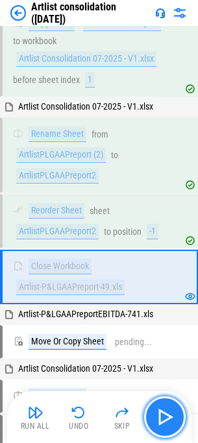
click at [162, 419] on img "button" at bounding box center [165, 417] width 21 height 21
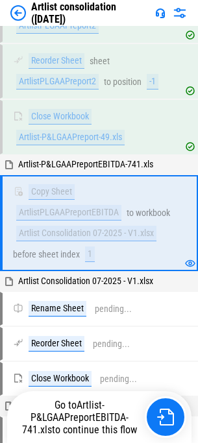
scroll to position [3651, 0]
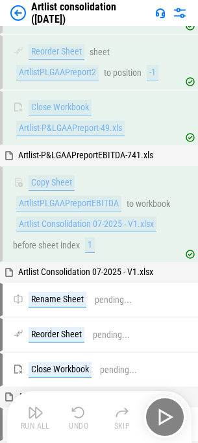
click at [163, 417] on div "Run All Undo Skip" at bounding box center [100, 418] width 171 height 42
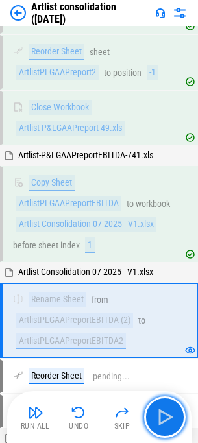
click at [163, 417] on img "button" at bounding box center [165, 417] width 21 height 21
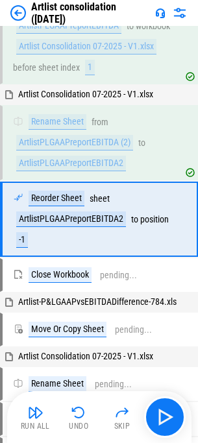
scroll to position [3842, 0]
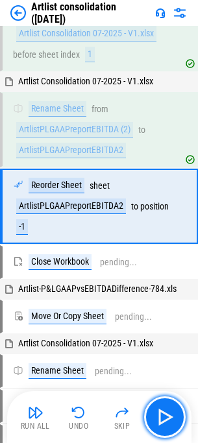
click at [163, 417] on img "button" at bounding box center [165, 417] width 21 height 21
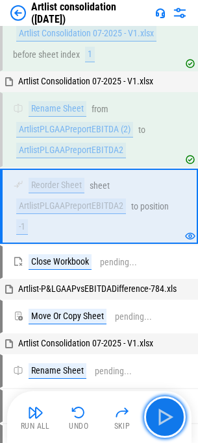
click at [163, 417] on img "button" at bounding box center [165, 417] width 21 height 21
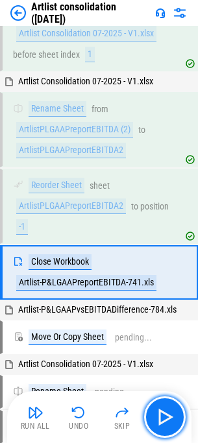
click at [163, 417] on img "button" at bounding box center [165, 417] width 21 height 21
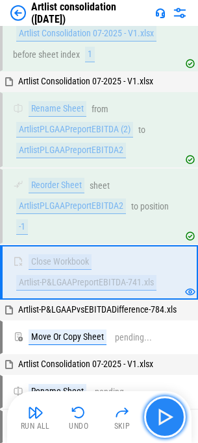
click at [163, 417] on img "button" at bounding box center [165, 417] width 21 height 21
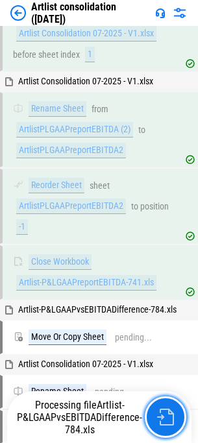
click at [163, 417] on img "button" at bounding box center [165, 417] width 17 height 17
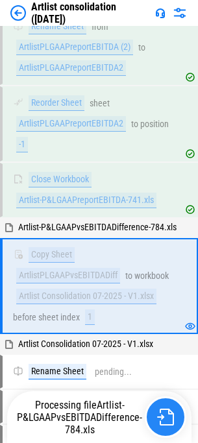
scroll to position [4004, 0]
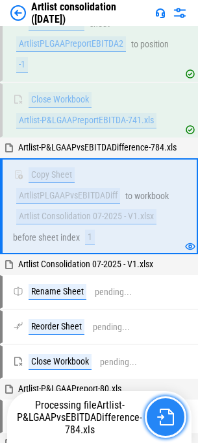
click at [163, 417] on img "button" at bounding box center [165, 417] width 17 height 17
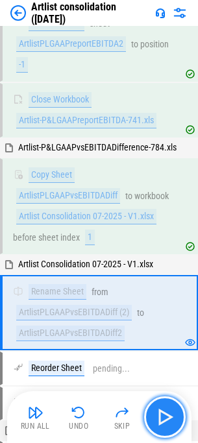
click at [163, 417] on img "button" at bounding box center [165, 417] width 21 height 21
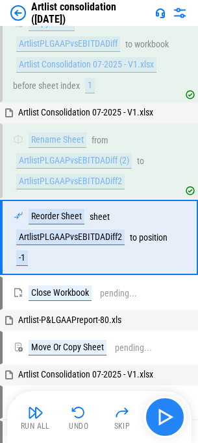
scroll to position [4187, 0]
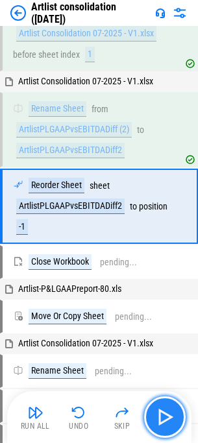
click at [163, 417] on img "button" at bounding box center [165, 417] width 21 height 21
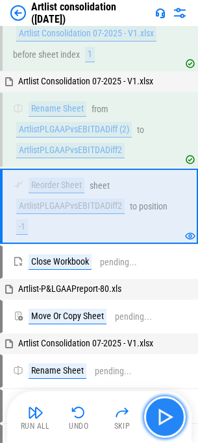
click at [163, 417] on img "button" at bounding box center [165, 417] width 21 height 21
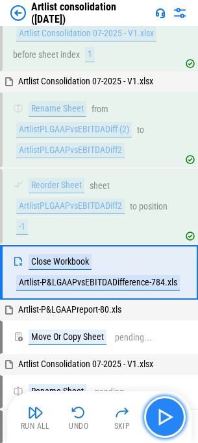
click at [163, 417] on img "button" at bounding box center [165, 417] width 21 height 21
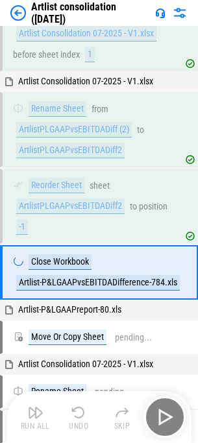
click at [163, 417] on div "Run All Undo Skip" at bounding box center [100, 418] width 171 height 42
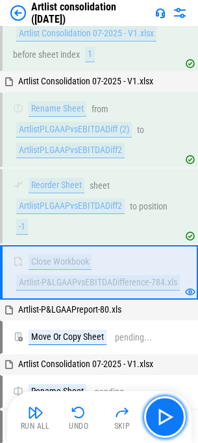
click at [163, 417] on img "button" at bounding box center [165, 417] width 21 height 21
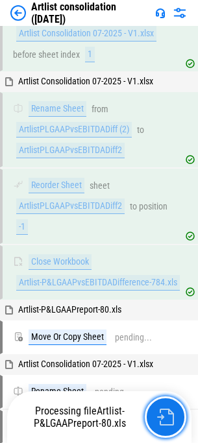
click at [163, 417] on img "button" at bounding box center [165, 417] width 17 height 17
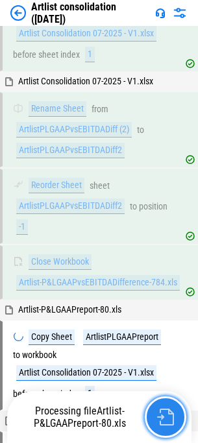
click at [163, 417] on img "button" at bounding box center [165, 417] width 17 height 17
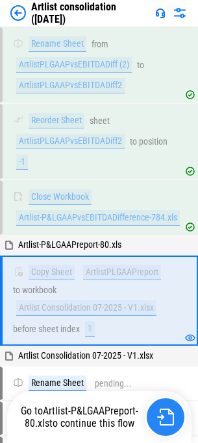
scroll to position [4346, 0]
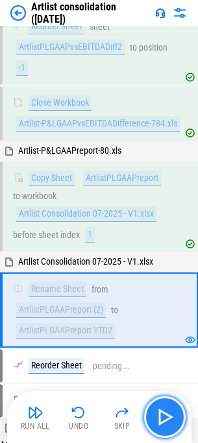
click at [164, 417] on img "button" at bounding box center [165, 417] width 21 height 21
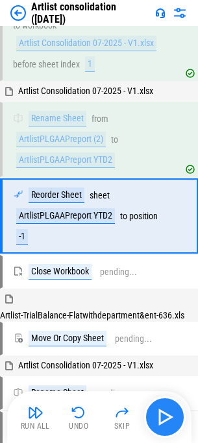
scroll to position [4527, 0]
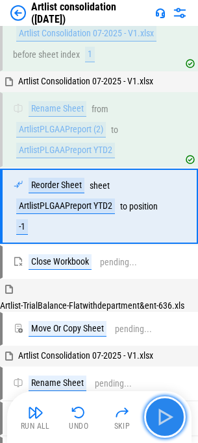
click at [164, 417] on img "button" at bounding box center [165, 417] width 21 height 21
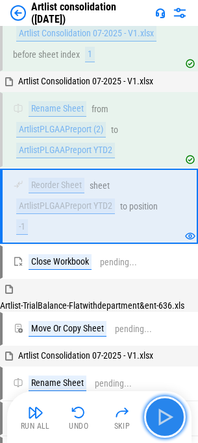
click at [164, 417] on img "button" at bounding box center [165, 417] width 21 height 21
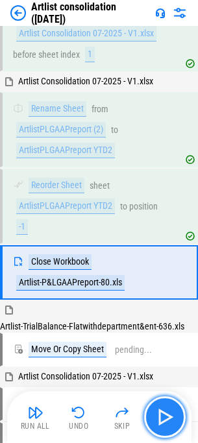
click at [164, 417] on img "button" at bounding box center [165, 417] width 21 height 21
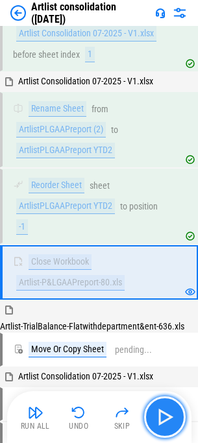
click at [164, 417] on img "button" at bounding box center [165, 417] width 21 height 21
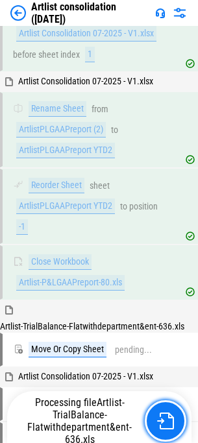
click at [164, 417] on img "button" at bounding box center [165, 421] width 17 height 17
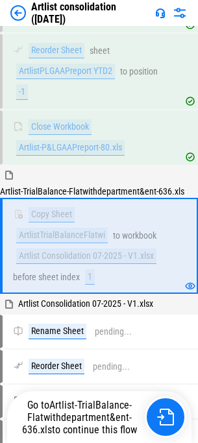
scroll to position [4702, 0]
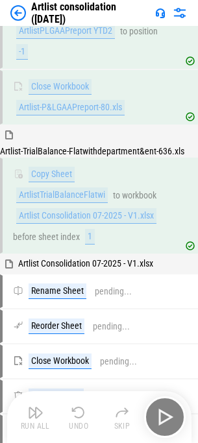
click at [164, 416] on div "Run All Undo Skip" at bounding box center [100, 418] width 171 height 42
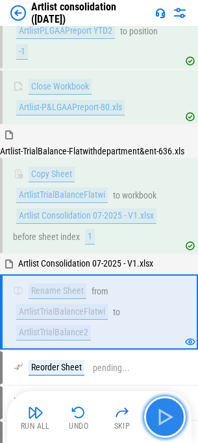
click at [164, 417] on img "button" at bounding box center [165, 417] width 21 height 21
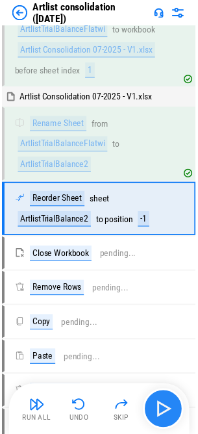
scroll to position [4875, 0]
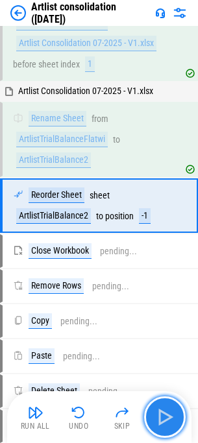
click at [164, 417] on img "button" at bounding box center [165, 417] width 21 height 21
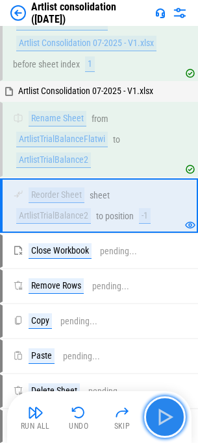
click at [164, 417] on img "button" at bounding box center [165, 417] width 21 height 21
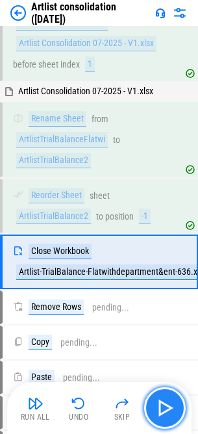
click at [164, 417] on img "button" at bounding box center [165, 407] width 21 height 21
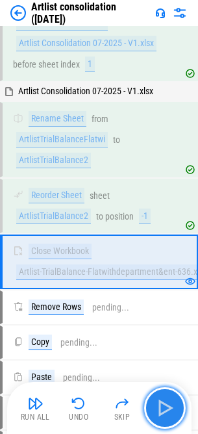
click at [164, 417] on img "button" at bounding box center [165, 407] width 21 height 21
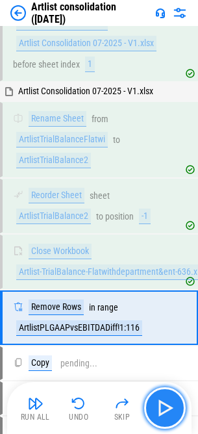
click at [164, 417] on img "button" at bounding box center [165, 407] width 21 height 21
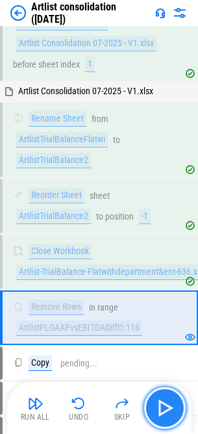
click at [164, 417] on img "button" at bounding box center [165, 407] width 21 height 21
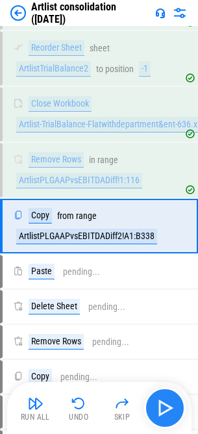
scroll to position [5047, 0]
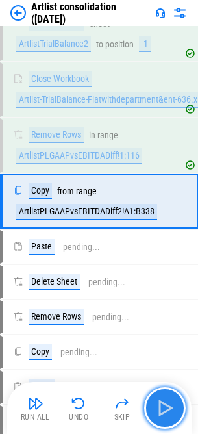
click at [164, 417] on img "button" at bounding box center [165, 407] width 21 height 21
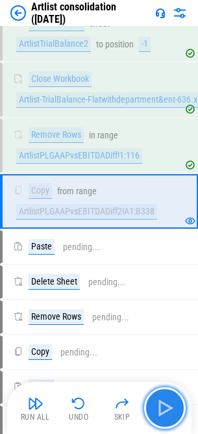
click at [164, 417] on img "button" at bounding box center [165, 407] width 21 height 21
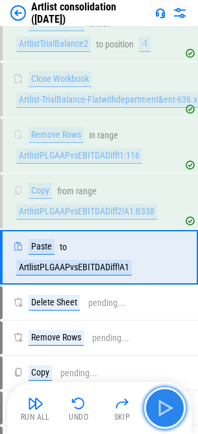
click at [164, 417] on img "button" at bounding box center [165, 407] width 21 height 21
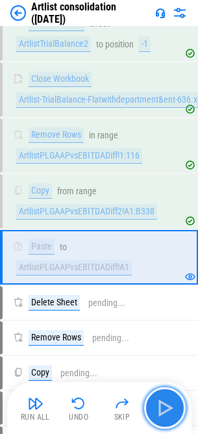
click at [164, 417] on img "button" at bounding box center [165, 407] width 21 height 21
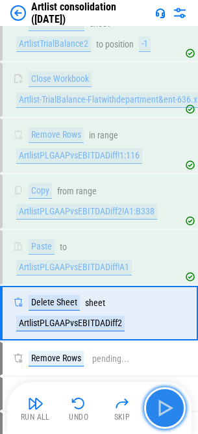
click at [164, 417] on img "button" at bounding box center [165, 407] width 21 height 21
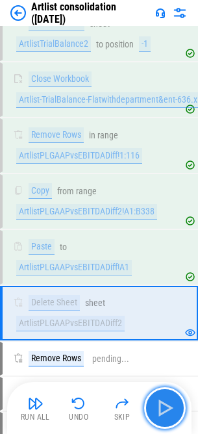
click at [164, 417] on img "button" at bounding box center [165, 407] width 21 height 21
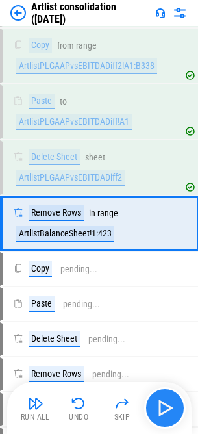
scroll to position [5214, 0]
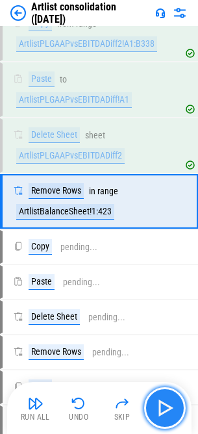
click at [164, 415] on img "button" at bounding box center [165, 407] width 21 height 21
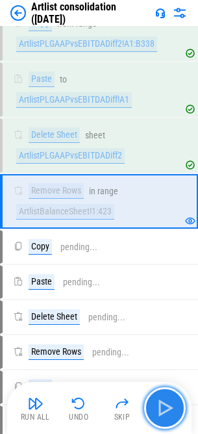
click at [164, 415] on img "button" at bounding box center [165, 407] width 21 height 21
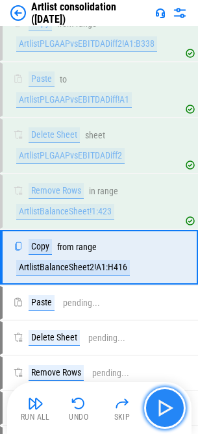
click at [164, 415] on img "button" at bounding box center [165, 407] width 21 height 21
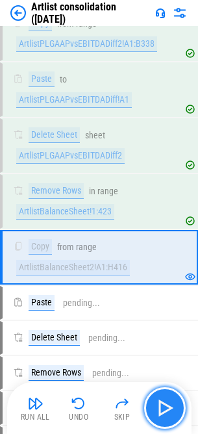
click at [164, 415] on img "button" at bounding box center [165, 407] width 21 height 21
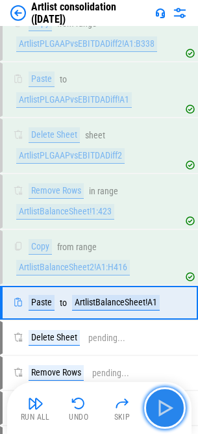
click at [164, 415] on img "button" at bounding box center [165, 407] width 21 height 21
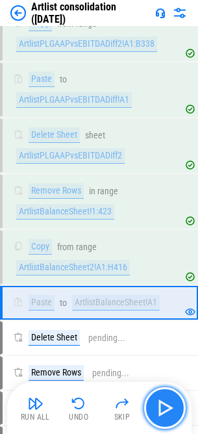
click at [164, 415] on img "button" at bounding box center [165, 407] width 21 height 21
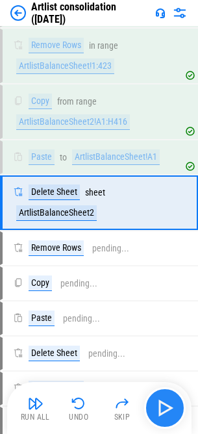
scroll to position [5361, 0]
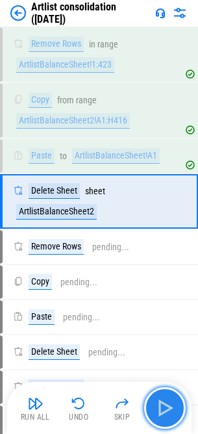
click at [164, 415] on img "button" at bounding box center [165, 407] width 21 height 21
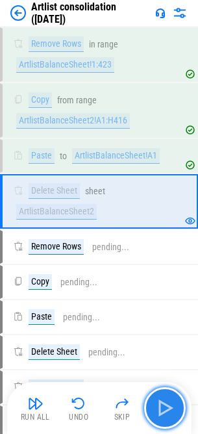
click at [164, 415] on img "button" at bounding box center [165, 407] width 21 height 21
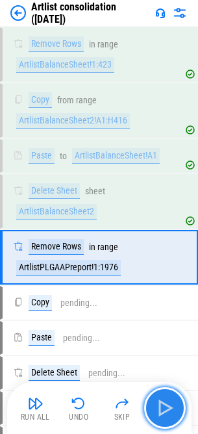
click at [164, 415] on img "button" at bounding box center [165, 407] width 21 height 21
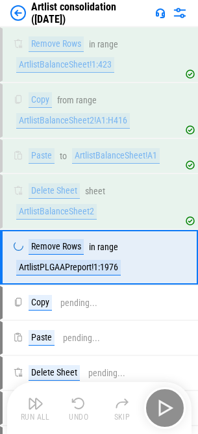
click at [164, 415] on div "Run All Undo Skip" at bounding box center [100, 408] width 171 height 42
click at [164, 414] on div "Run All Undo Skip" at bounding box center [100, 408] width 171 height 42
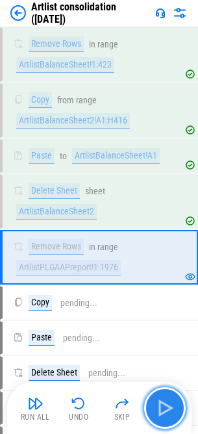
click at [161, 405] on img "button" at bounding box center [165, 407] width 21 height 21
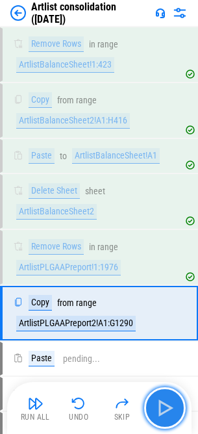
click at [160, 405] on img "button" at bounding box center [165, 407] width 21 height 21
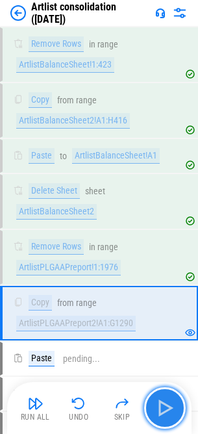
click at [160, 404] on img "button" at bounding box center [165, 407] width 21 height 21
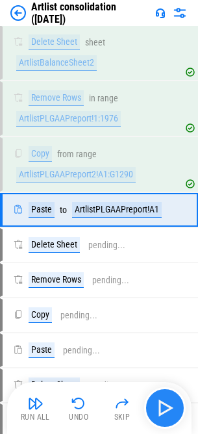
scroll to position [5518, 0]
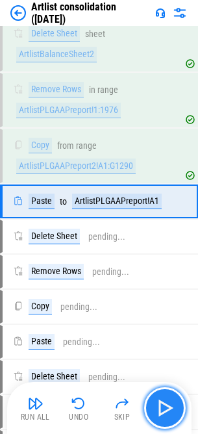
click at [152, 402] on button "button" at bounding box center [165, 408] width 42 height 42
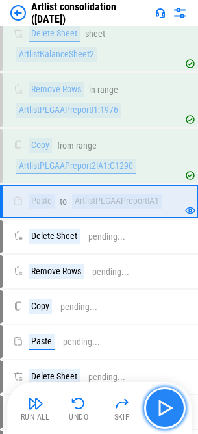
click at [152, 402] on button "button" at bounding box center [165, 408] width 42 height 42
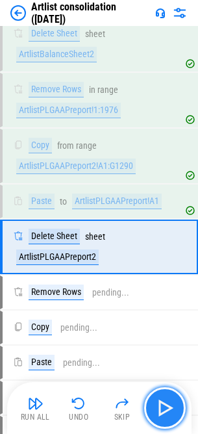
click at [157, 404] on img "button" at bounding box center [165, 407] width 21 height 21
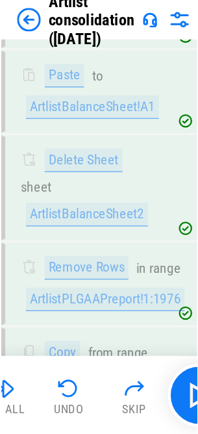
scroll to position [5490, 0]
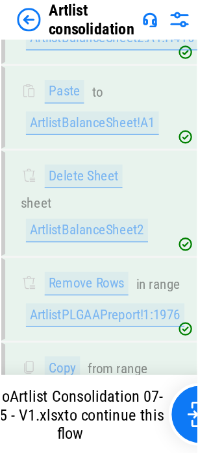
scroll to position [5480, 0]
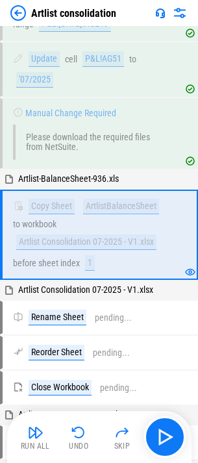
scroll to position [2993, 0]
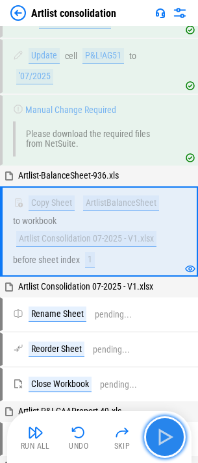
click at [165, 443] on img "button" at bounding box center [165, 437] width 21 height 21
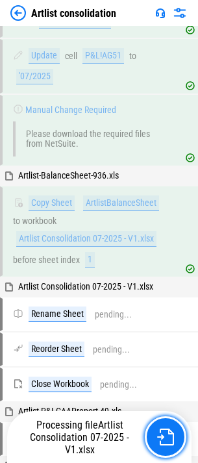
click at [165, 443] on img "button" at bounding box center [165, 436] width 17 height 17
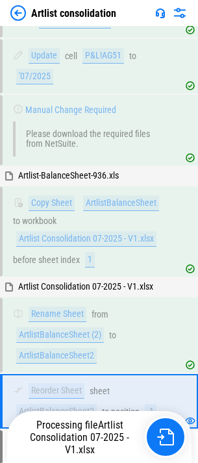
scroll to position [3150, 0]
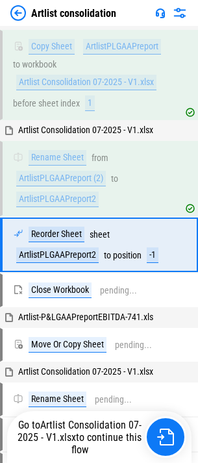
scroll to position [3482, 0]
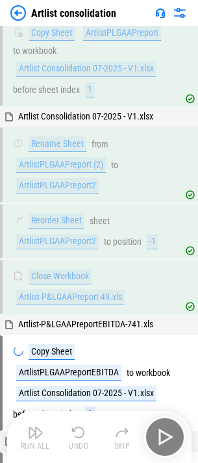
click at [163, 435] on div "Run All Undo Skip" at bounding box center [100, 437] width 171 height 42
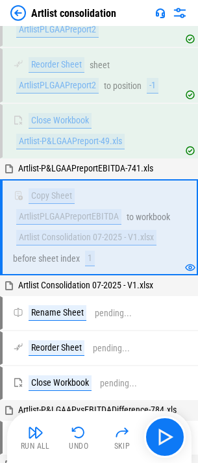
scroll to position [3641, 0]
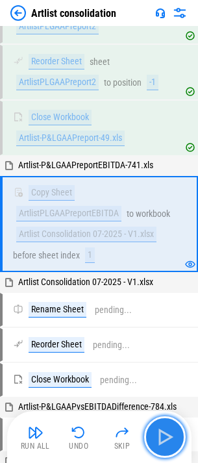
click at [163, 435] on img "button" at bounding box center [165, 437] width 21 height 21
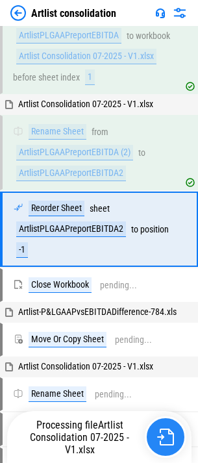
scroll to position [3832, 0]
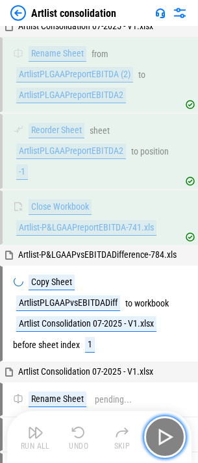
click at [163, 436] on img "button" at bounding box center [165, 437] width 21 height 21
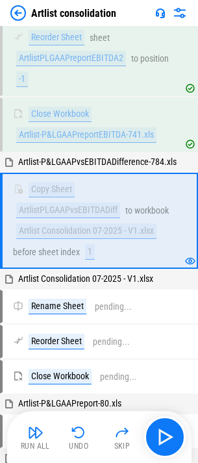
scroll to position [3993, 0]
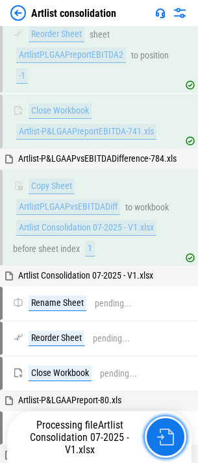
click at [163, 436] on img "button" at bounding box center [165, 436] width 17 height 17
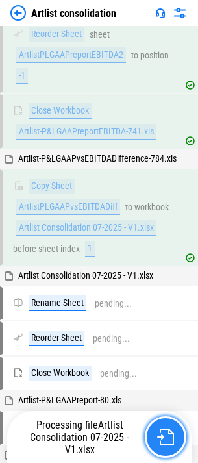
click at [163, 436] on img "button" at bounding box center [165, 436] width 17 height 17
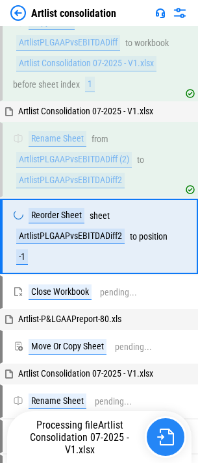
scroll to position [4178, 0]
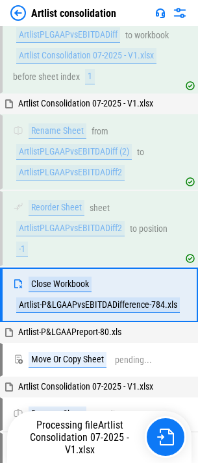
scroll to position [4244, 0]
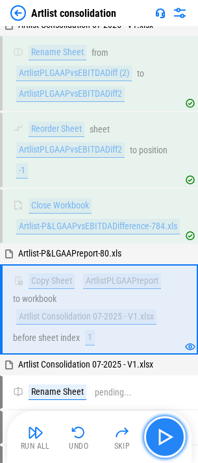
click at [163, 436] on img "button" at bounding box center [165, 437] width 21 height 21
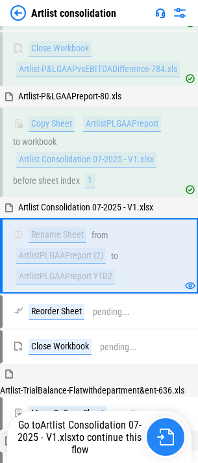
scroll to position [4440, 0]
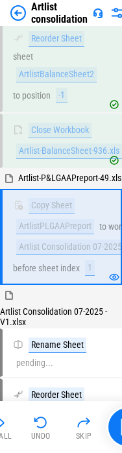
scroll to position [4784, 0]
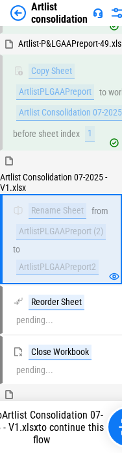
scroll to position [4922, 0]
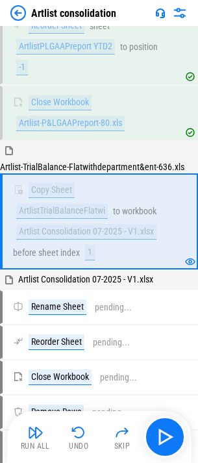
scroll to position [4692, 0]
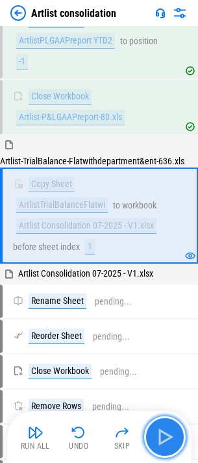
click at [169, 440] on img "button" at bounding box center [165, 437] width 21 height 21
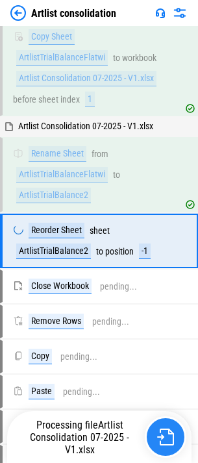
scroll to position [4865, 0]
